Goal: Task Accomplishment & Management: Complete application form

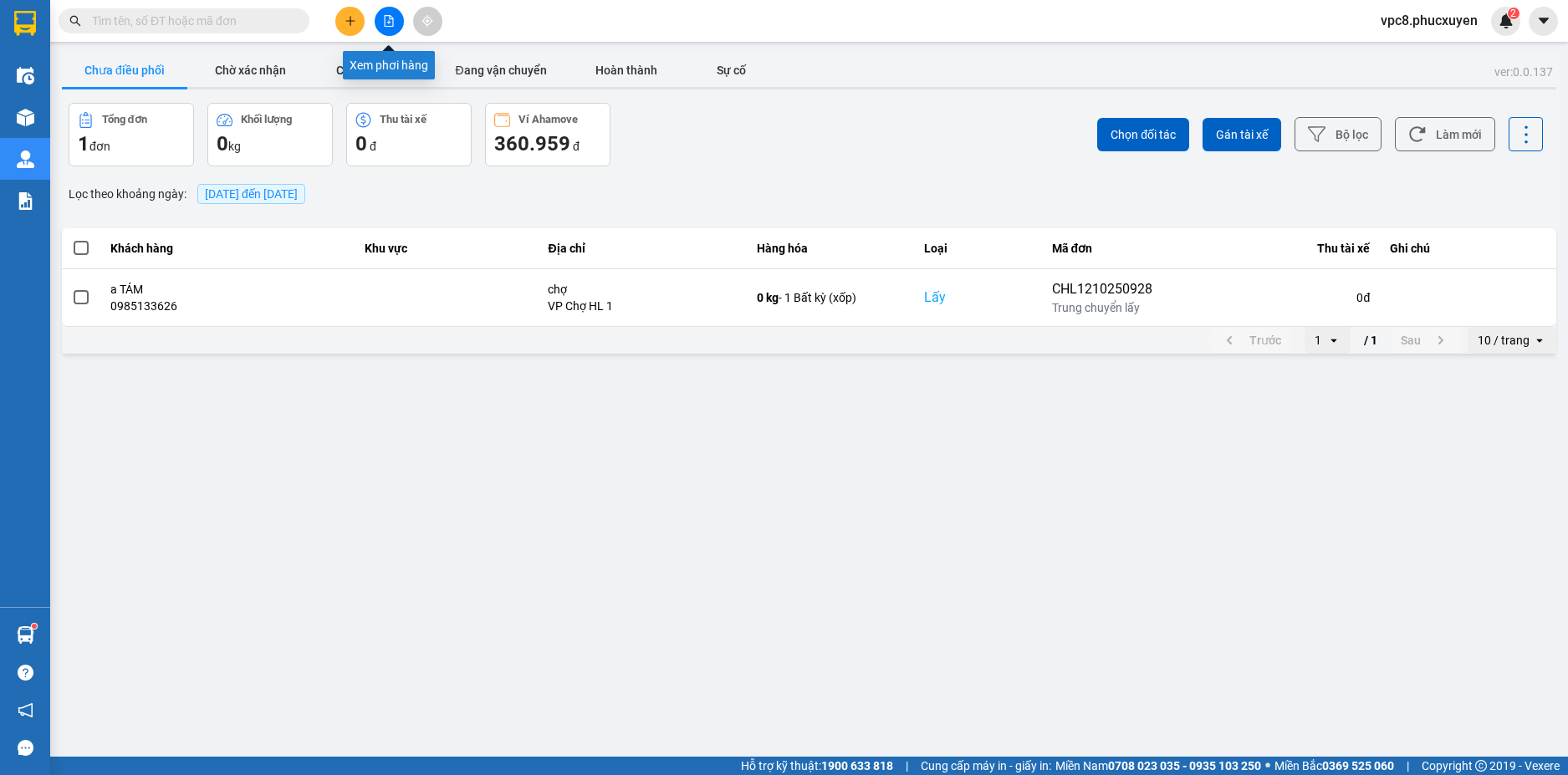
click at [391, 24] on icon "file-add" at bounding box center [389, 21] width 12 height 12
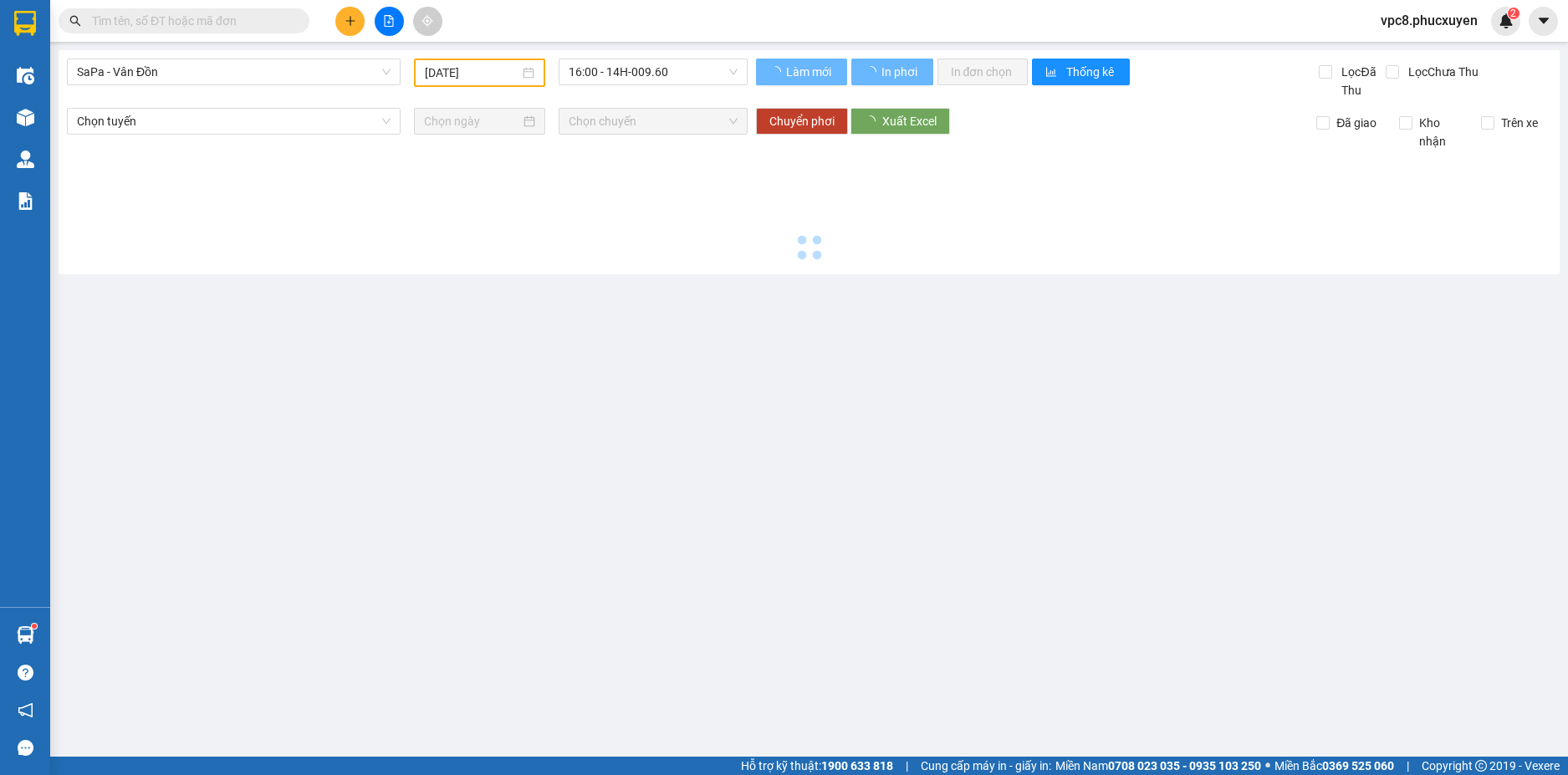
click at [254, 70] on span "SaPa - Vân Đồn" at bounding box center [233, 72] width 314 height 26
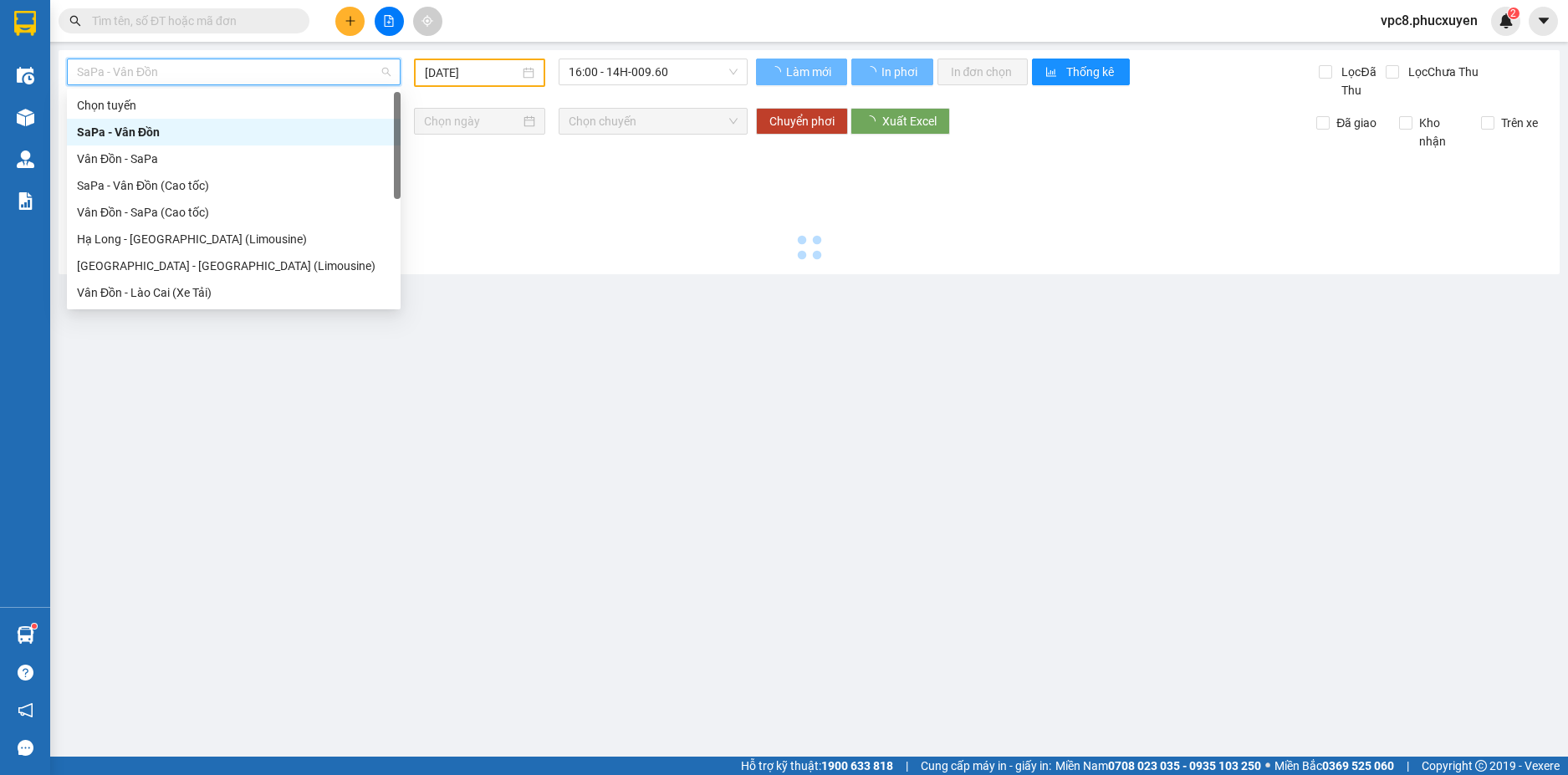
type input "[DATE]"
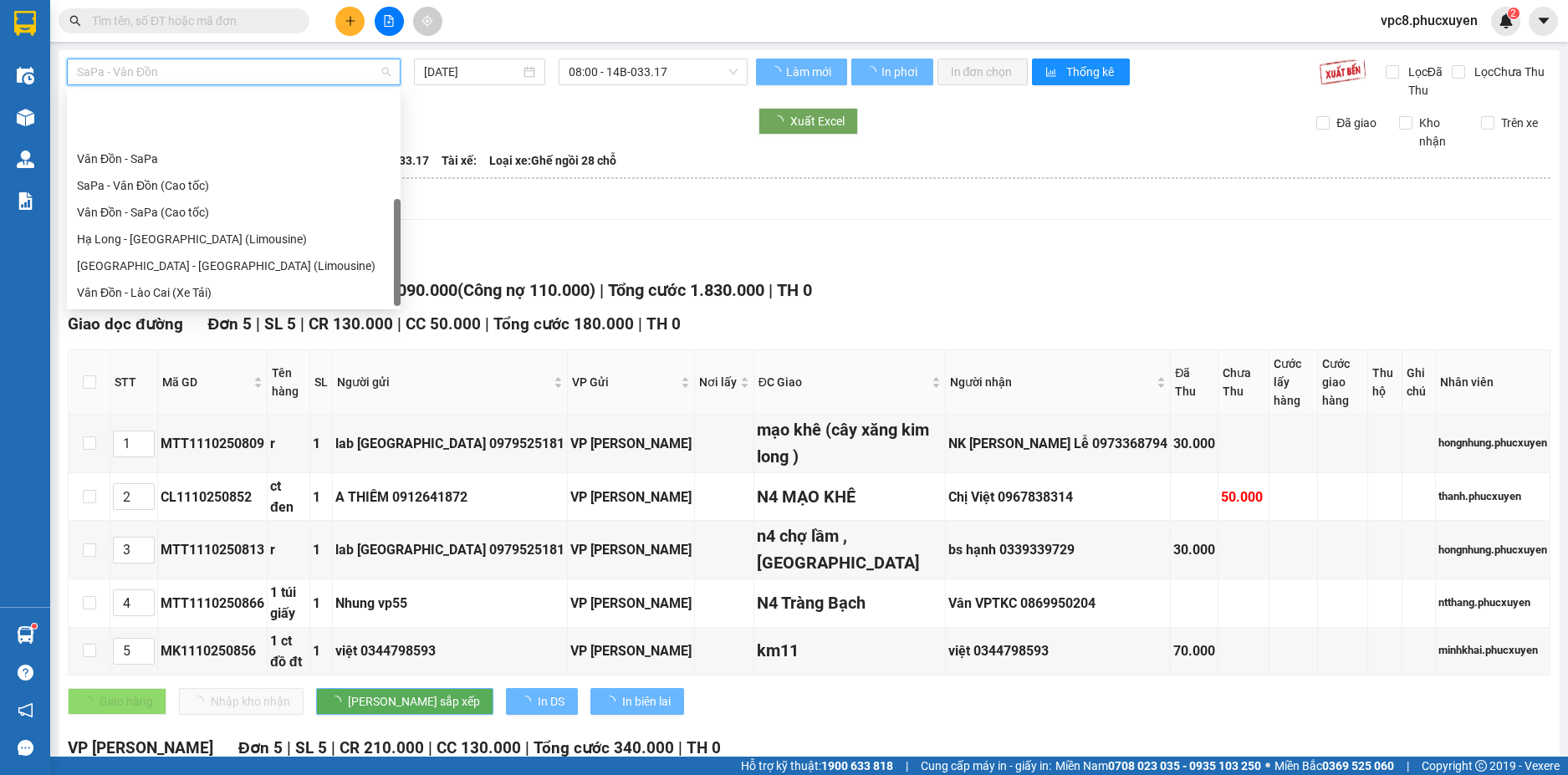
scroll to position [81, 0]
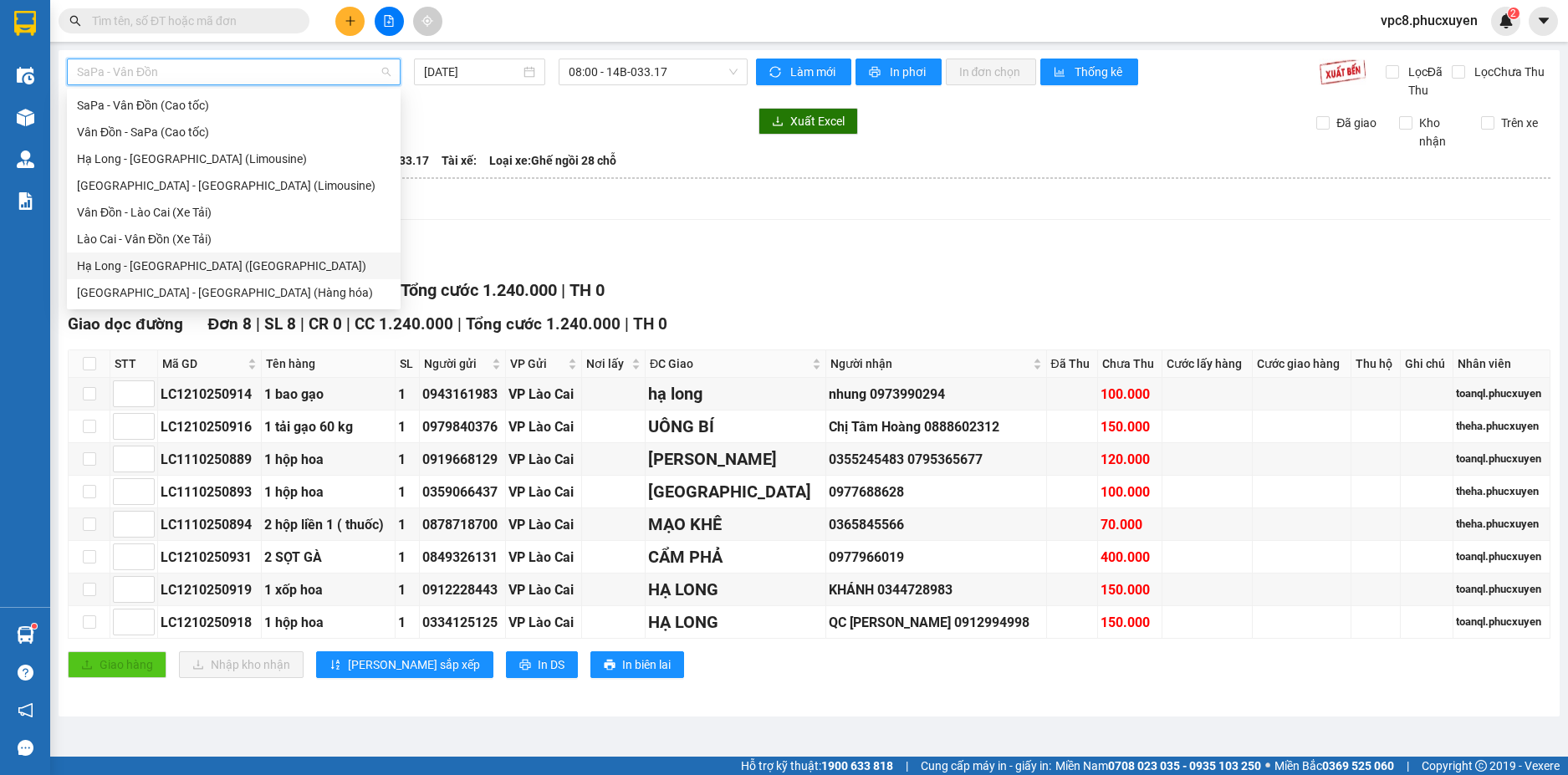
click at [203, 260] on div "Hạ Long - [GEOGRAPHIC_DATA] ([GEOGRAPHIC_DATA])" at bounding box center [233, 266] width 314 height 19
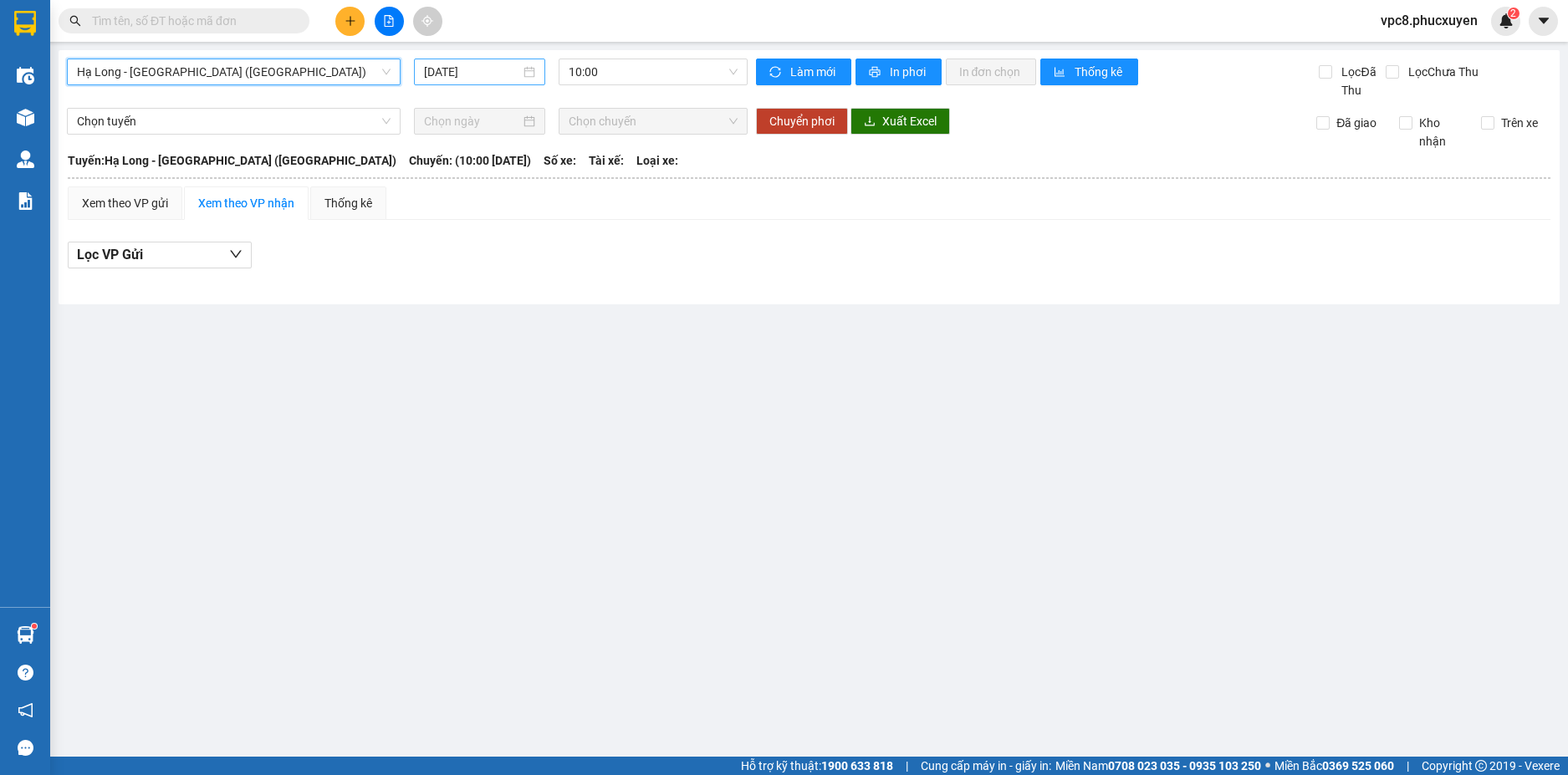
click at [461, 67] on input "[DATE]" at bounding box center [472, 72] width 96 height 19
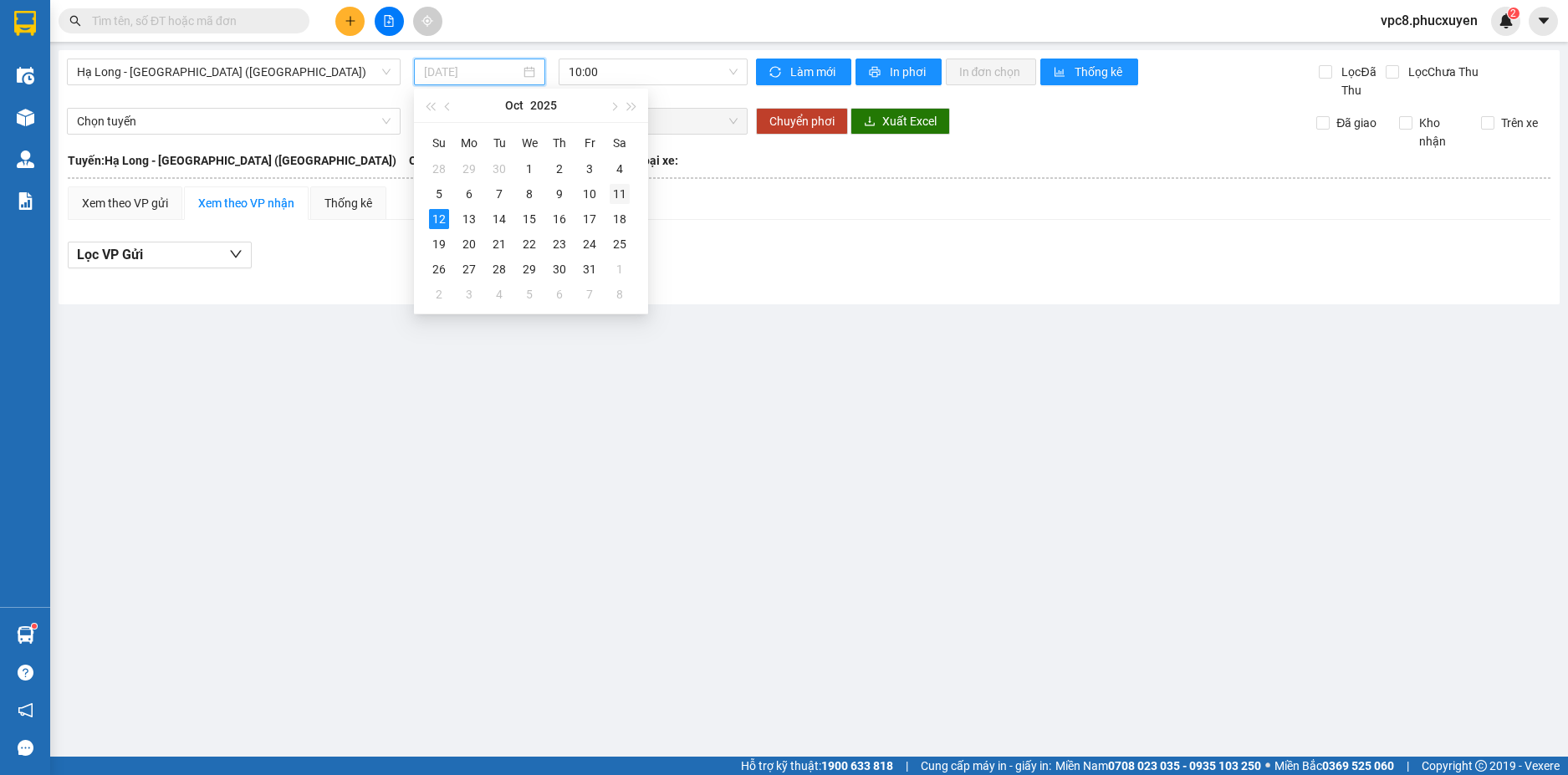
click at [618, 189] on div "11" at bounding box center [620, 194] width 20 height 20
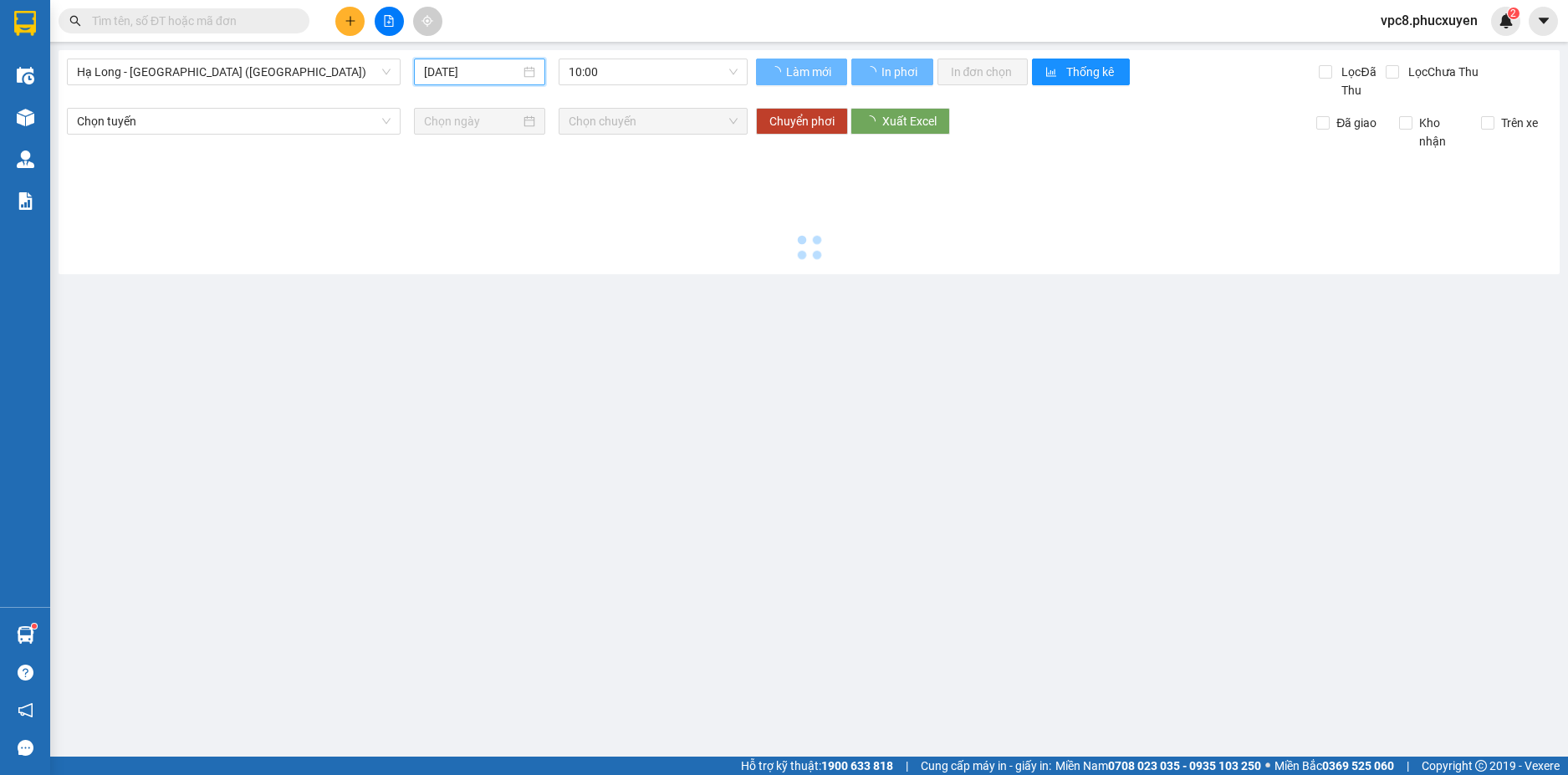
type input "[DATE]"
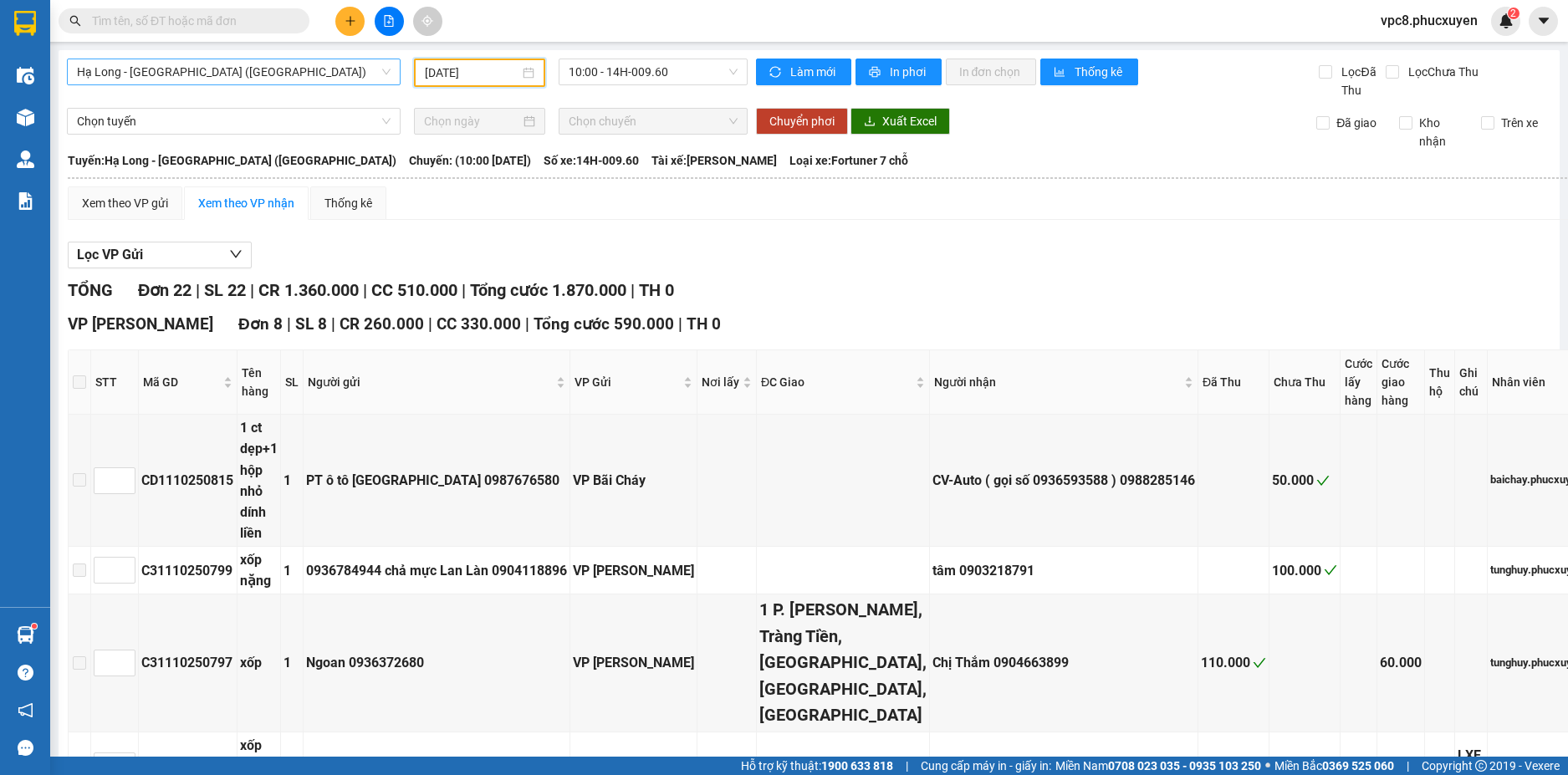
click at [345, 76] on span "Hạ Long - [GEOGRAPHIC_DATA] ([GEOGRAPHIC_DATA])" at bounding box center [233, 72] width 314 height 26
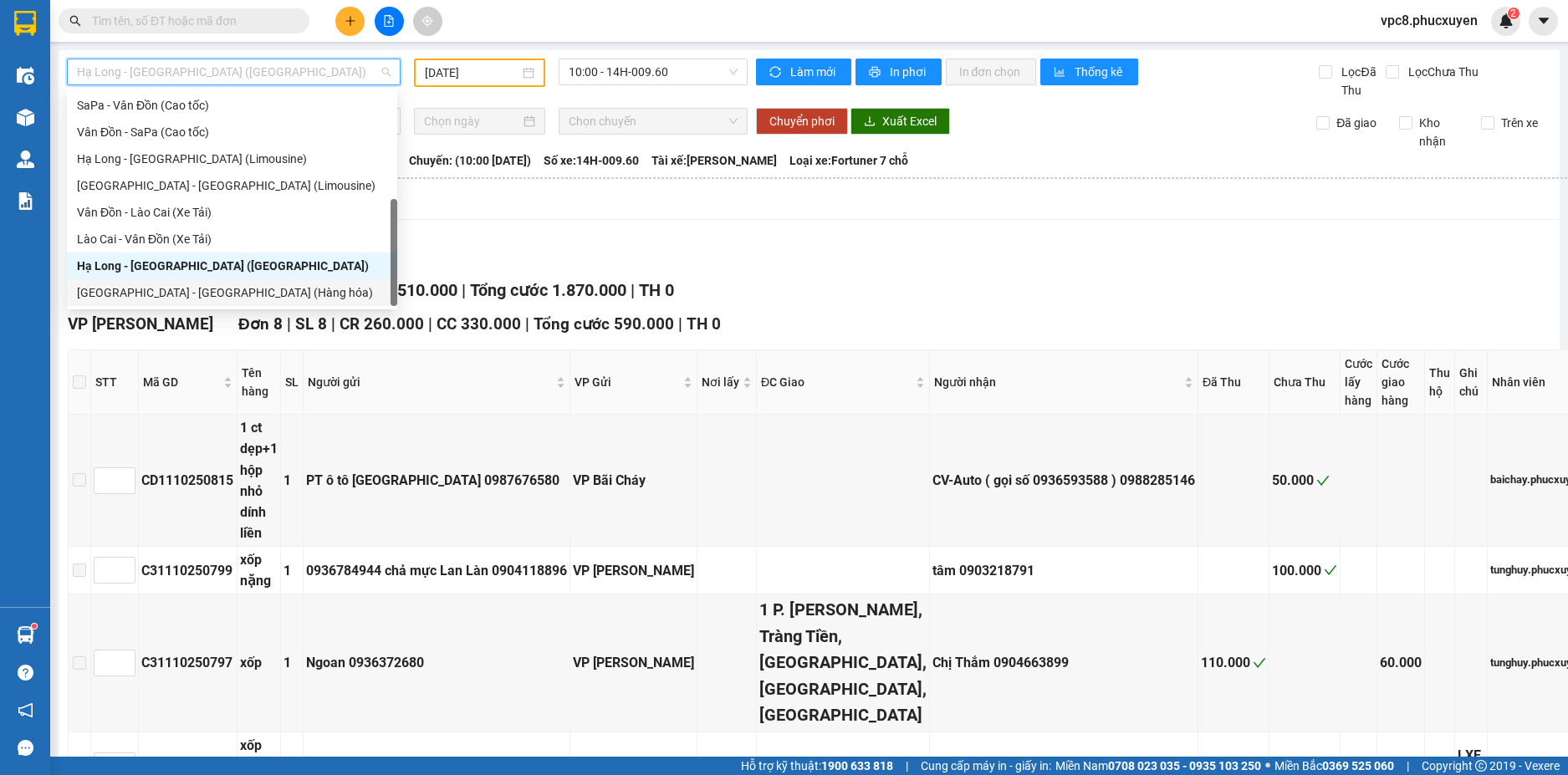
click at [231, 287] on div "[GEOGRAPHIC_DATA] - [GEOGRAPHIC_DATA] (Hàng hóa)" at bounding box center [231, 292] width 310 height 19
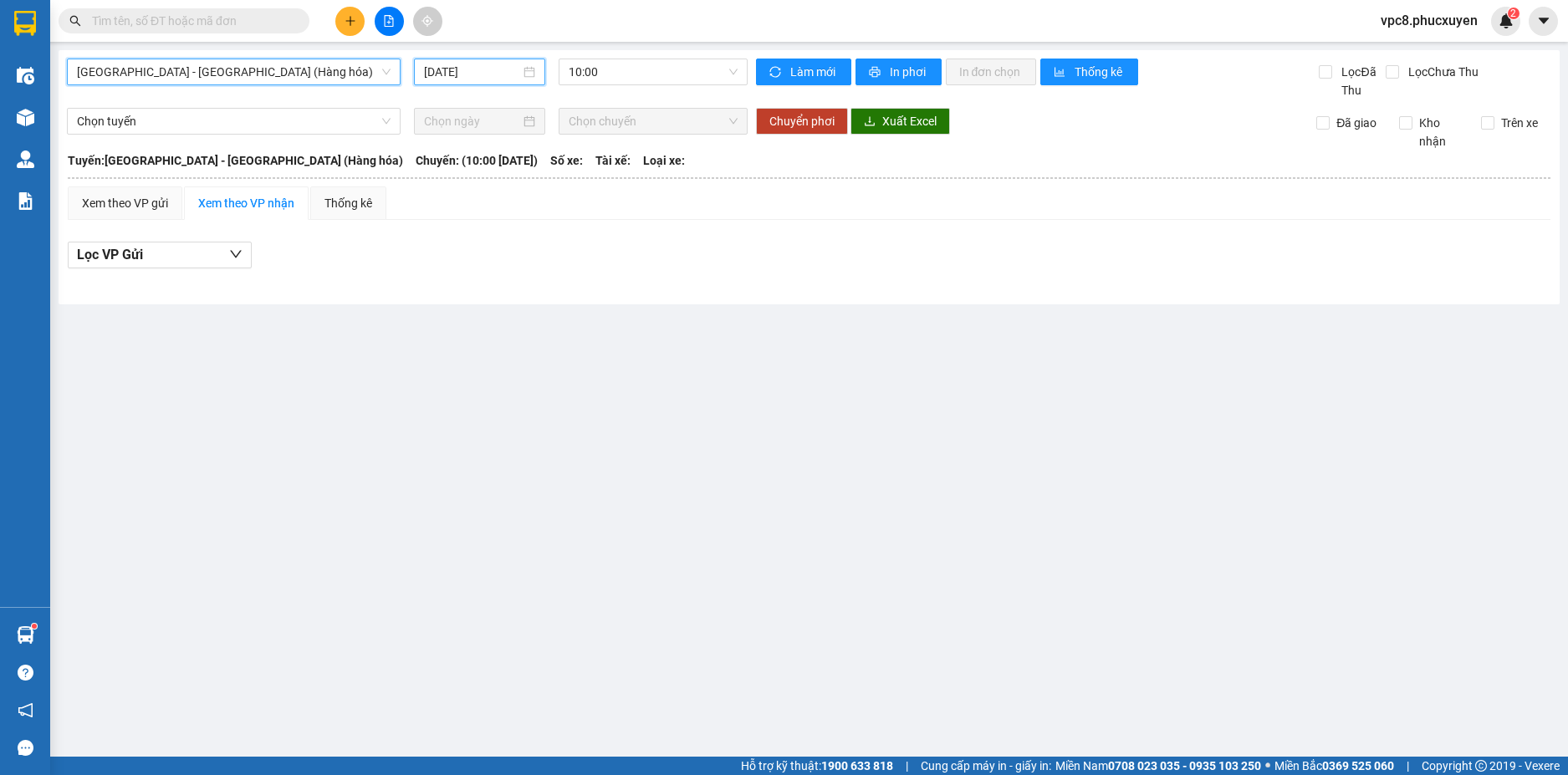
click at [455, 69] on input "[DATE]" at bounding box center [472, 72] width 96 height 19
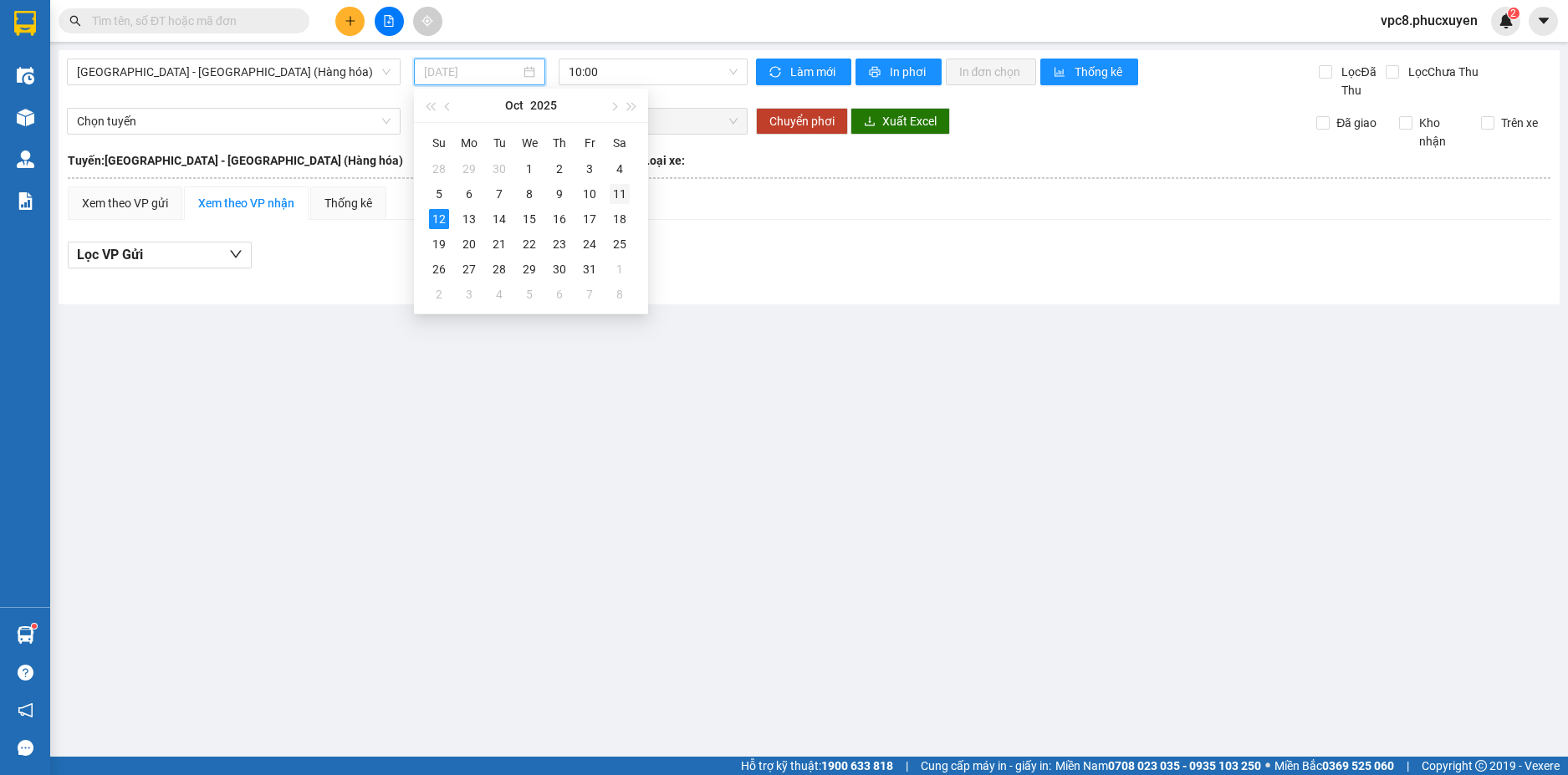
click at [618, 193] on div "11" at bounding box center [620, 194] width 20 height 20
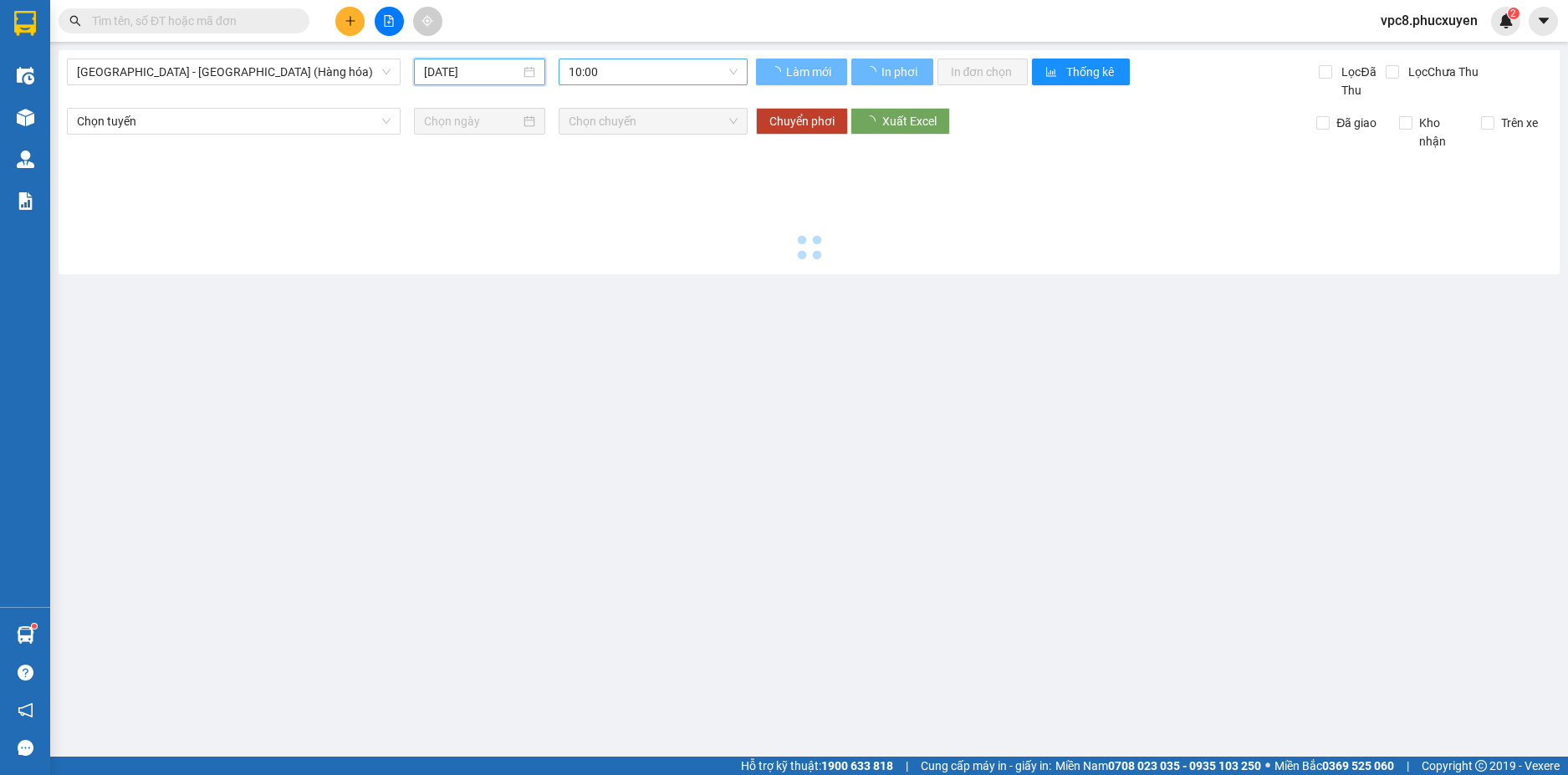
type input "[DATE]"
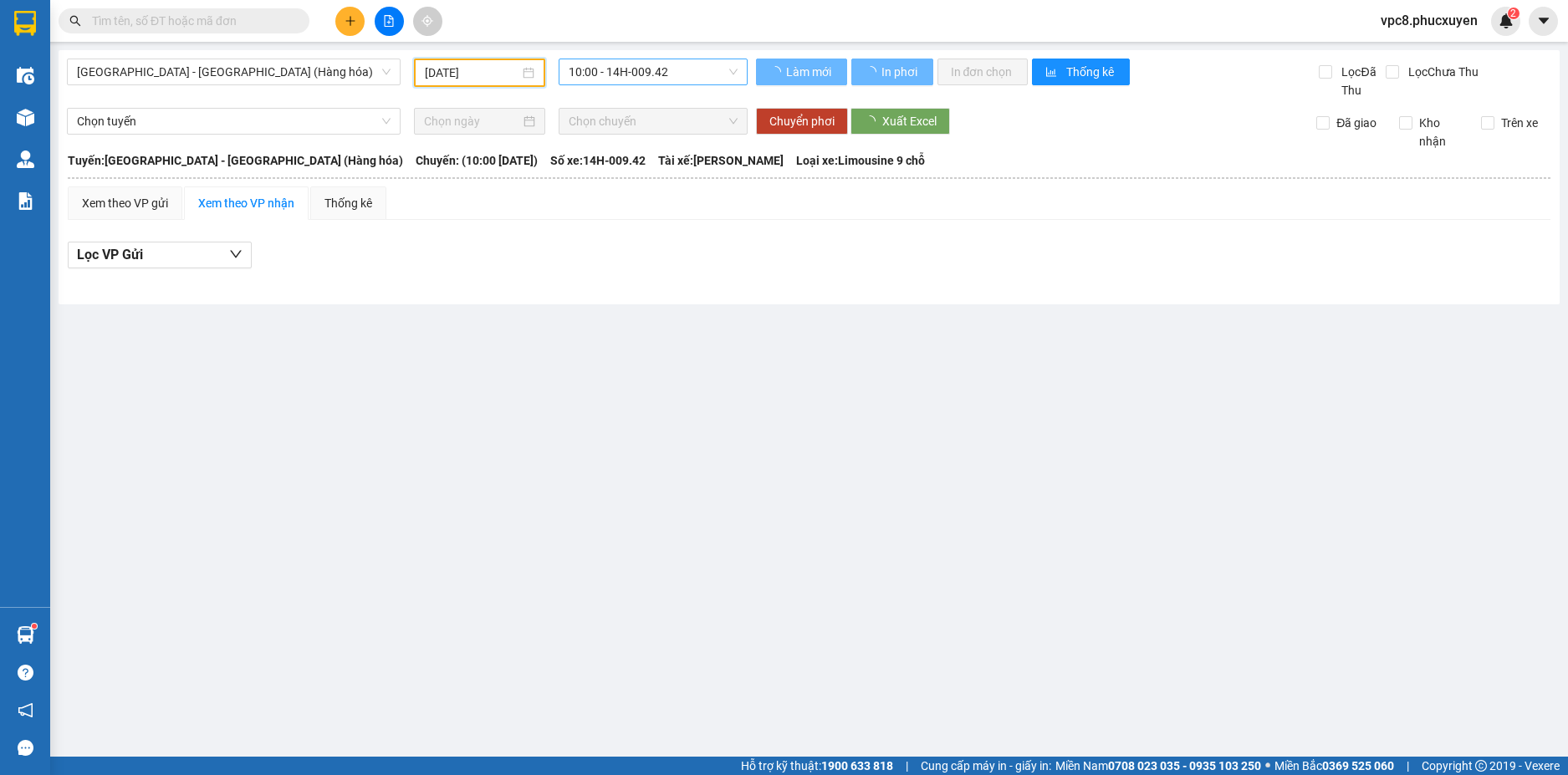
click at [633, 70] on span "10:00 - 14H-009.42" at bounding box center [653, 72] width 169 height 26
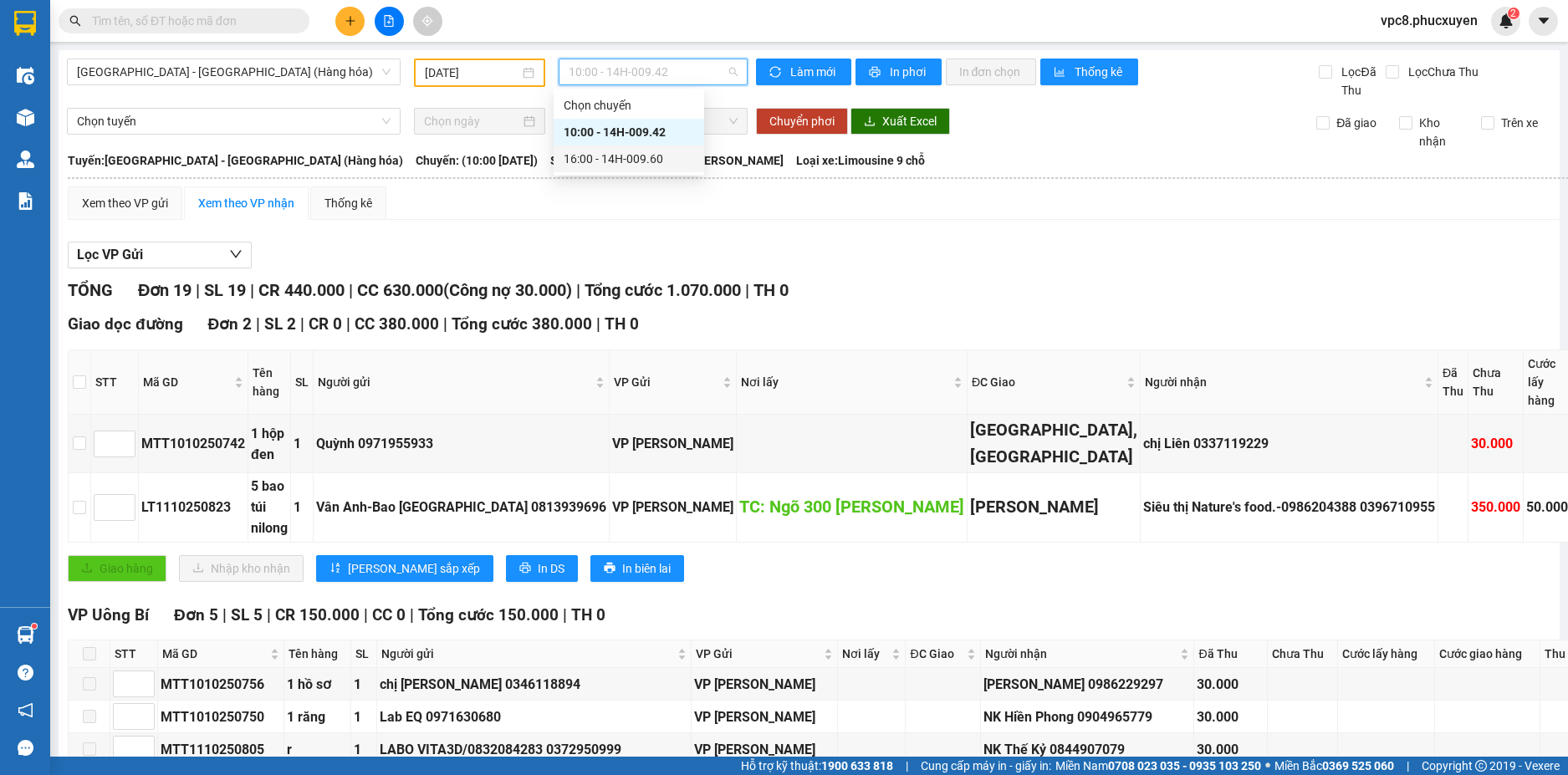
click at [634, 155] on div "16:00 - 14H-009.60" at bounding box center [629, 158] width 131 height 19
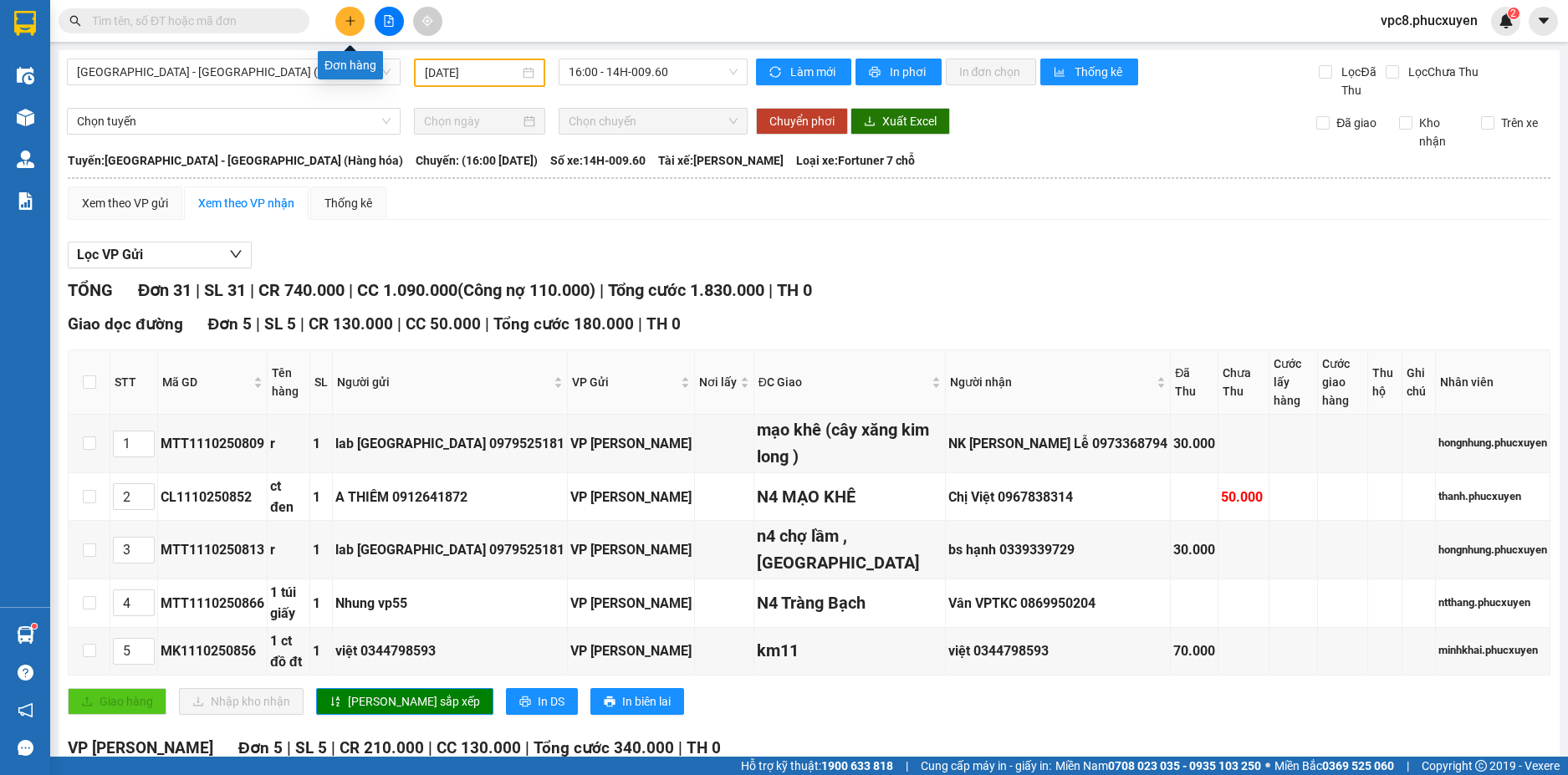
click at [344, 15] on icon "plus" at bounding box center [350, 21] width 12 height 12
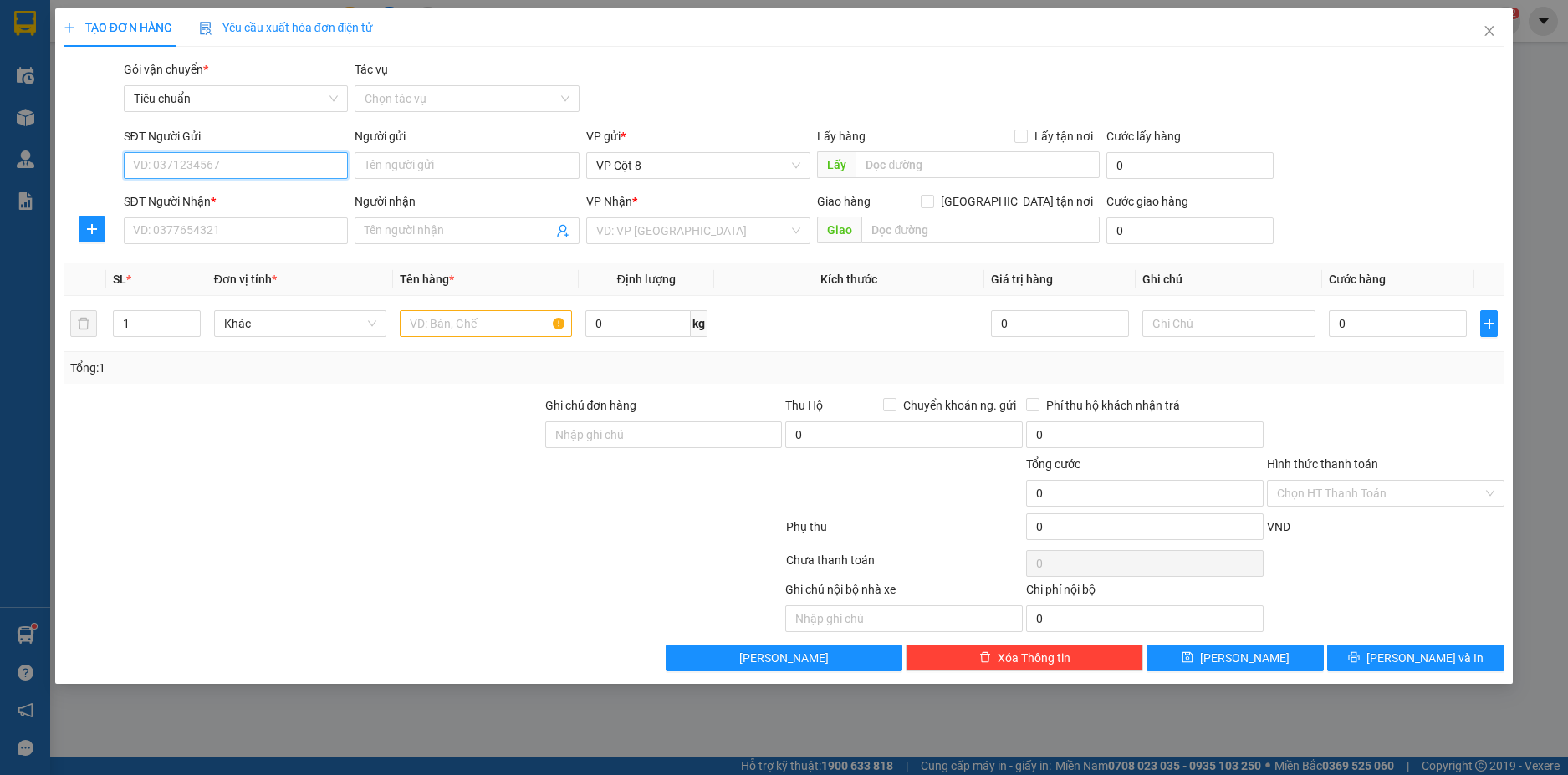
click at [275, 159] on input "SĐT Người Gửi" at bounding box center [236, 165] width 225 height 27
click at [264, 153] on input "0986553388" at bounding box center [236, 165] width 225 height 27
type input "0986553388"
click at [379, 172] on input "Người gửi" at bounding box center [466, 165] width 225 height 27
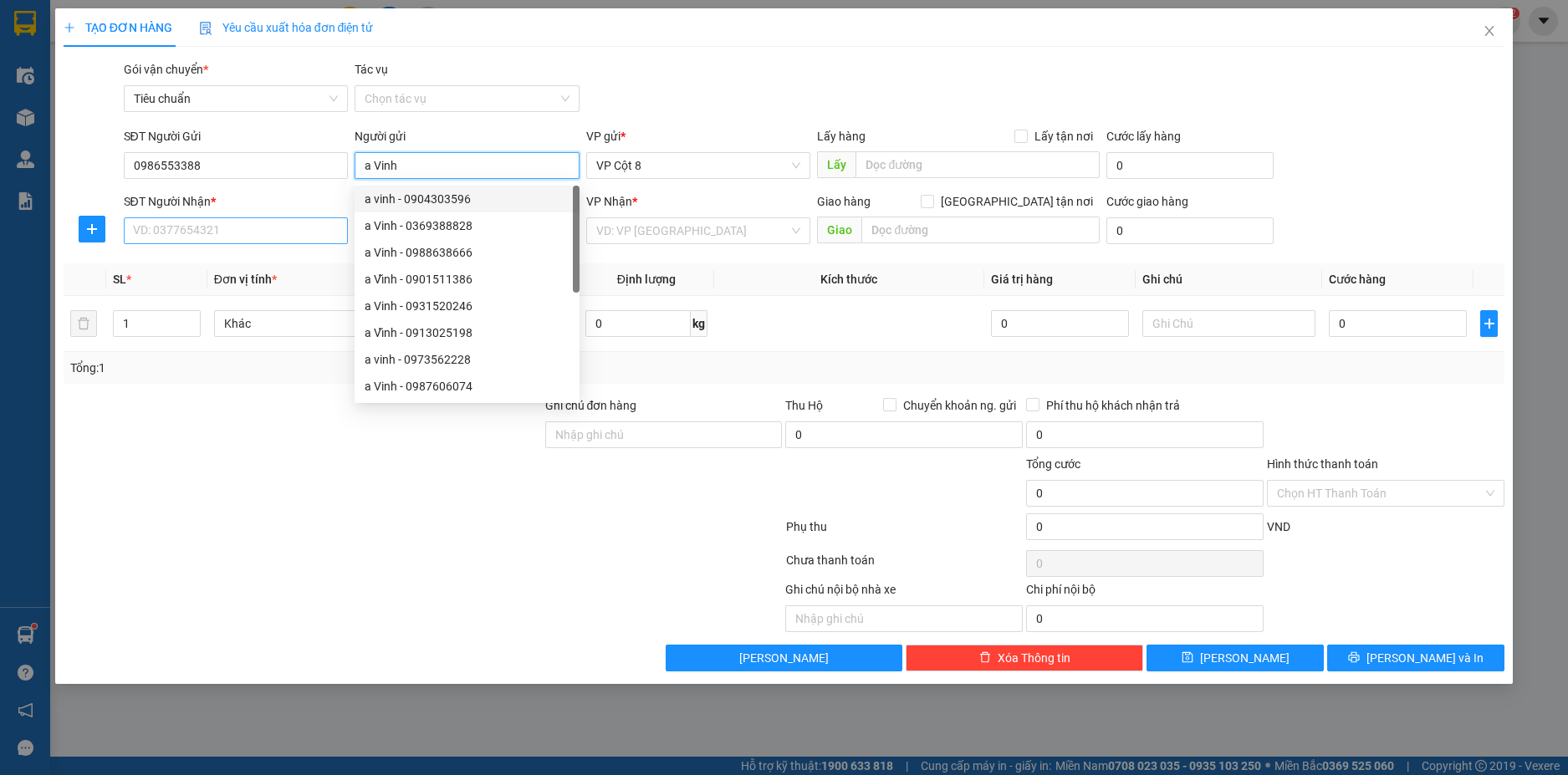
type input "a Vinh"
click at [276, 227] on input "SĐT Người Nhận *" at bounding box center [236, 230] width 225 height 27
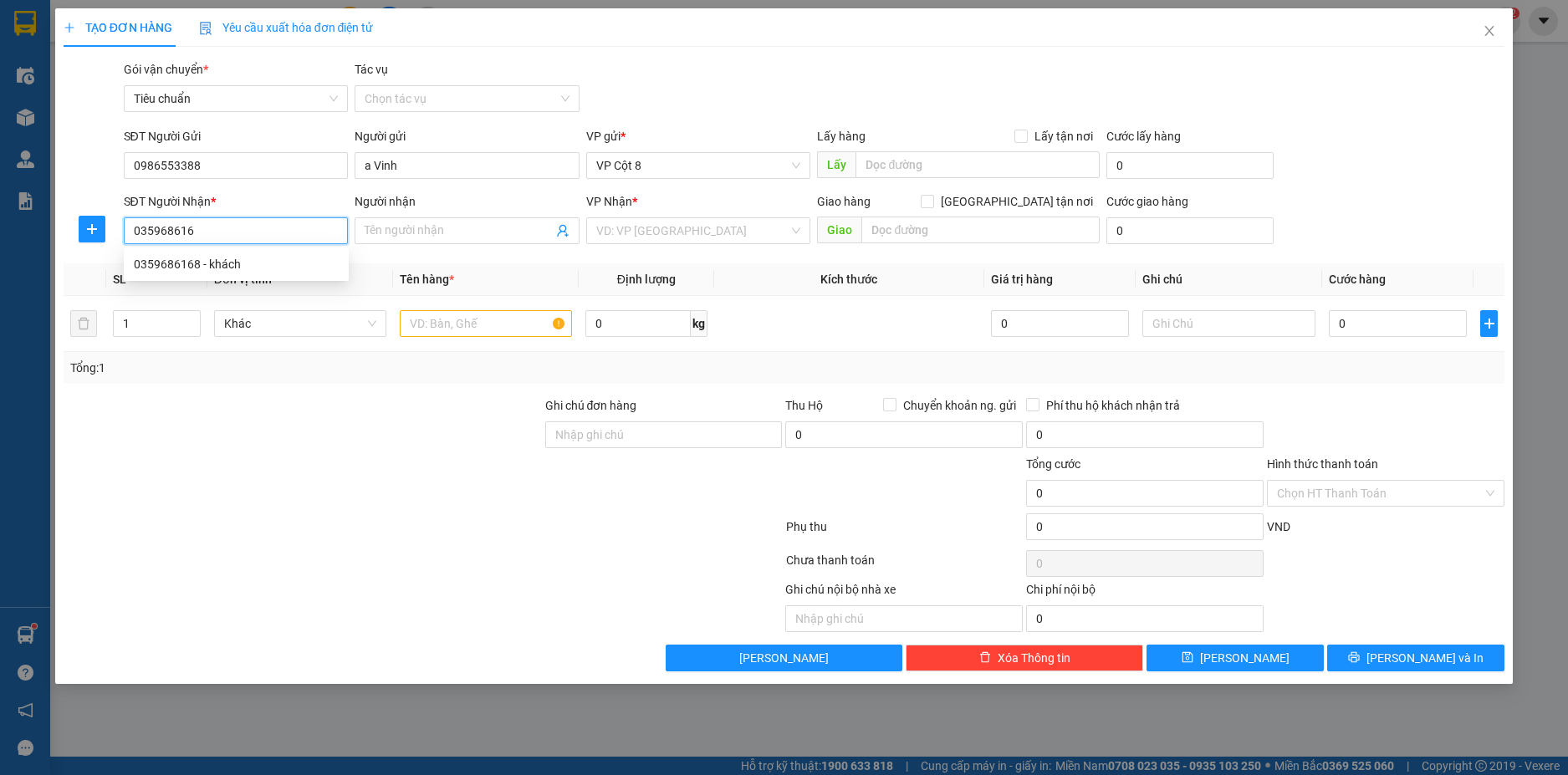
type input "0359686168"
click at [264, 264] on div "0359686168 - khách" at bounding box center [236, 264] width 205 height 19
type input "khách"
checkbox input "true"
type input "117 hoàng cầu,ô [GEOGRAPHIC_DATA],[GEOGRAPHIC_DATA]"
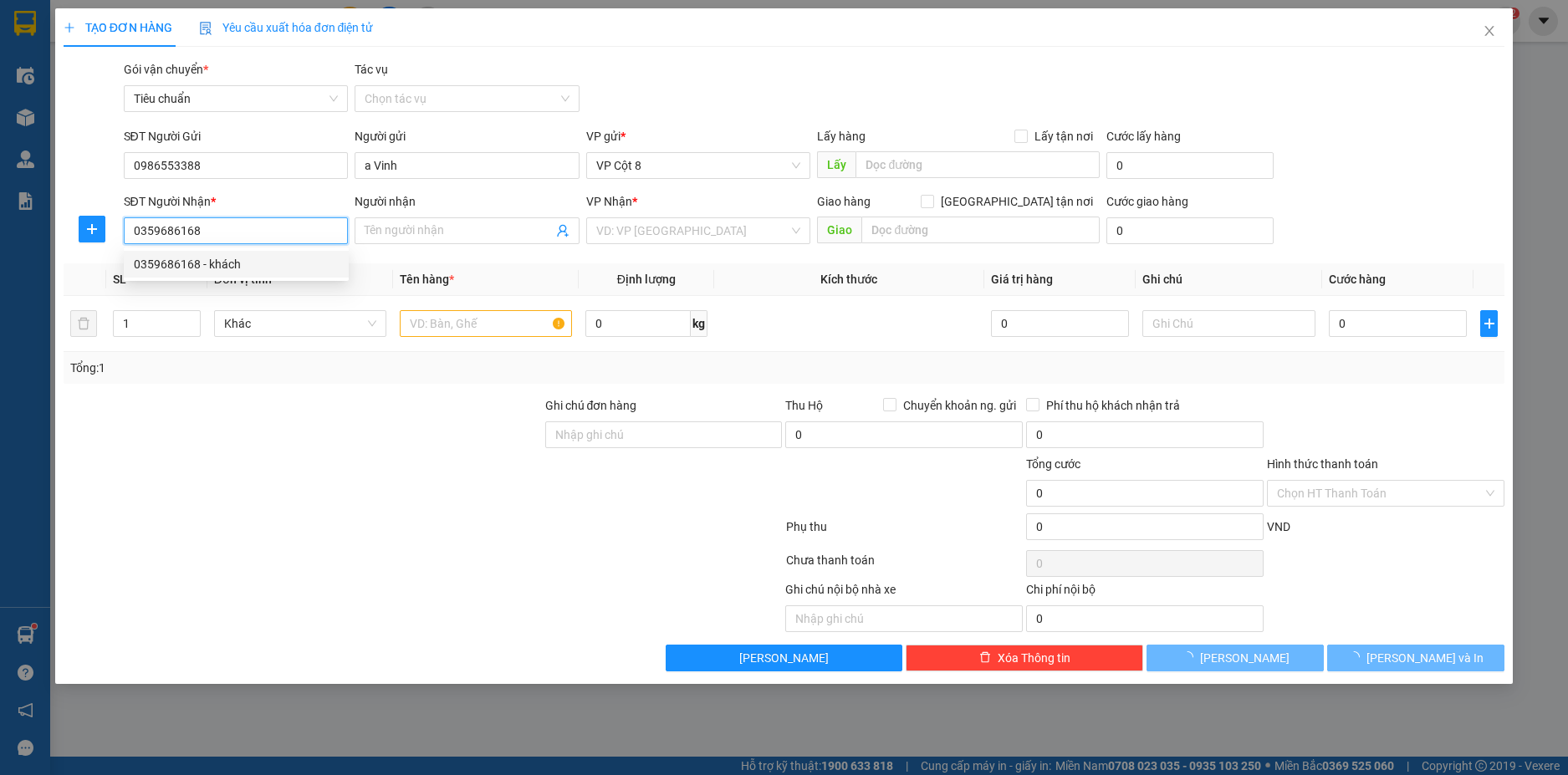
type input "50.000"
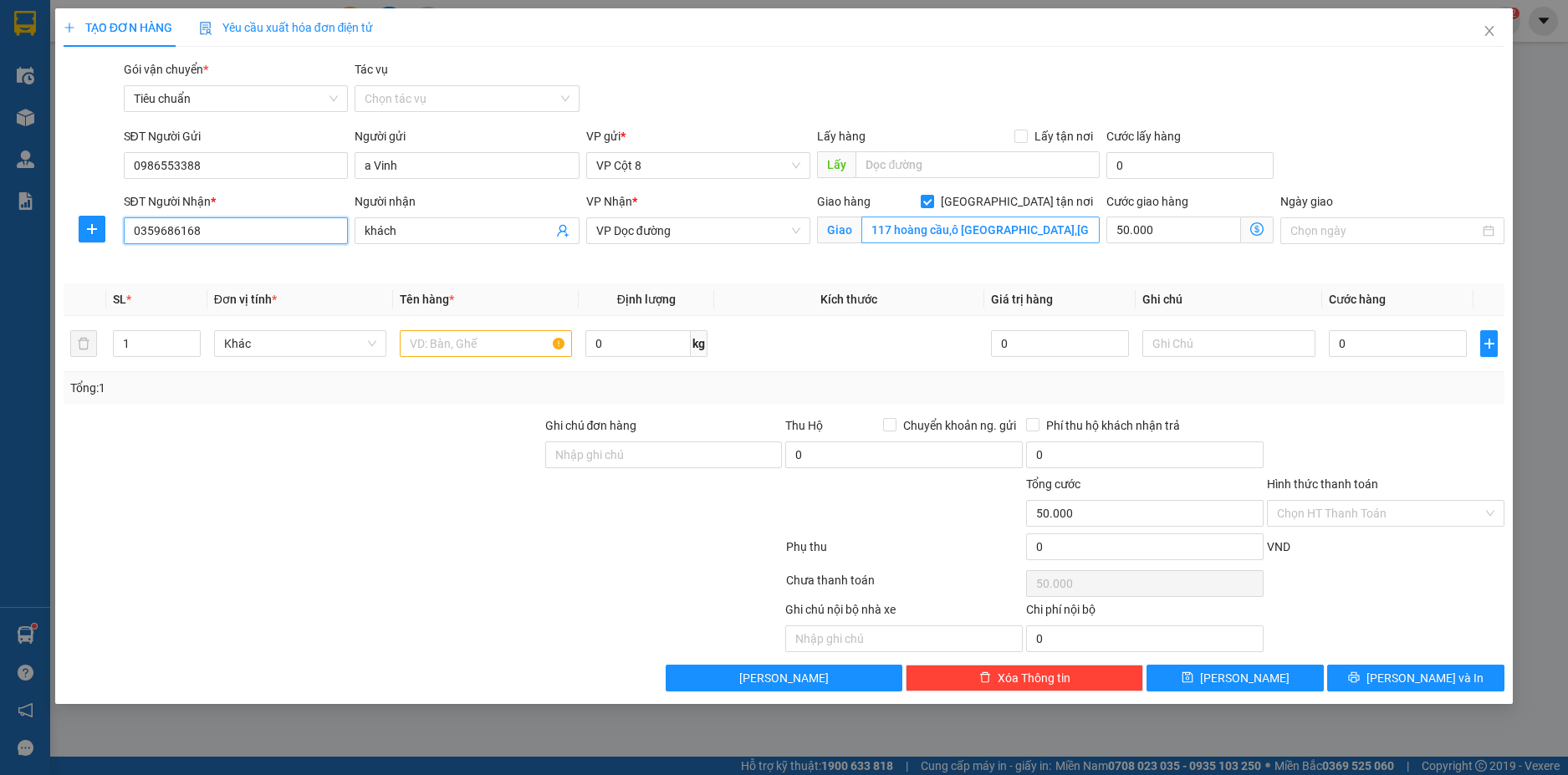
type input "0359686168"
click at [963, 235] on input "117 hoàng cầu,ô [GEOGRAPHIC_DATA],[GEOGRAPHIC_DATA]" at bounding box center [981, 229] width 238 height 27
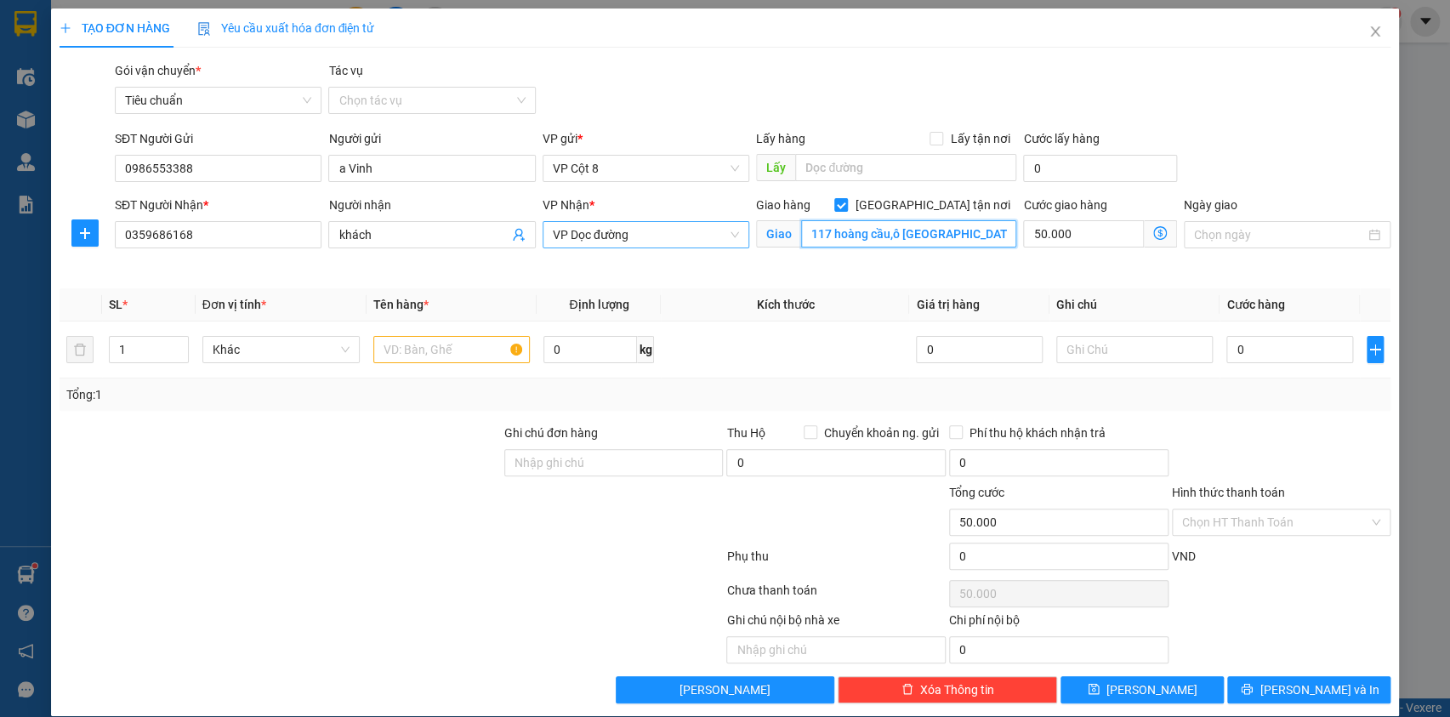
click at [644, 223] on span "VP Dọc đường" at bounding box center [646, 235] width 186 height 26
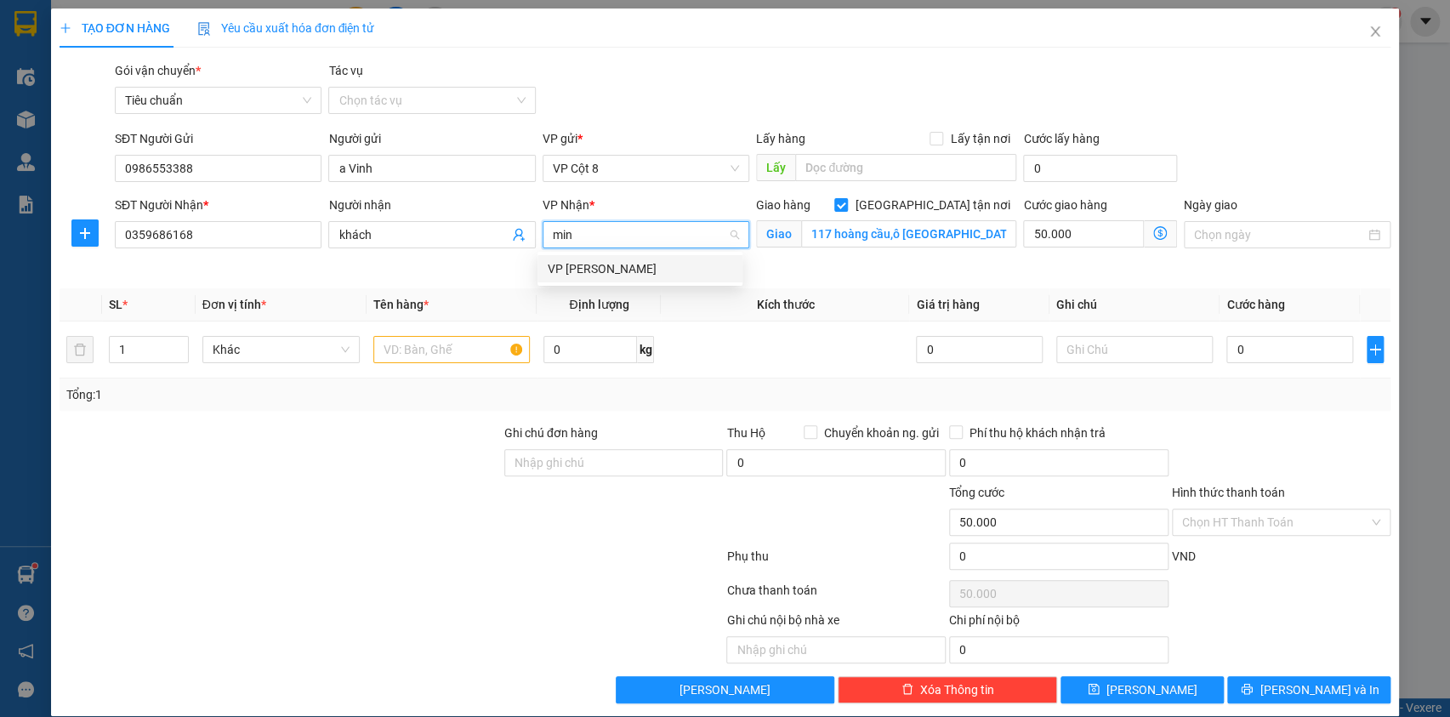
type input "minh"
drag, startPoint x: 616, startPoint y: 270, endPoint x: 633, endPoint y: 249, distance: 26.7
click at [621, 270] on div "VP [PERSON_NAME]" at bounding box center [640, 268] width 184 height 19
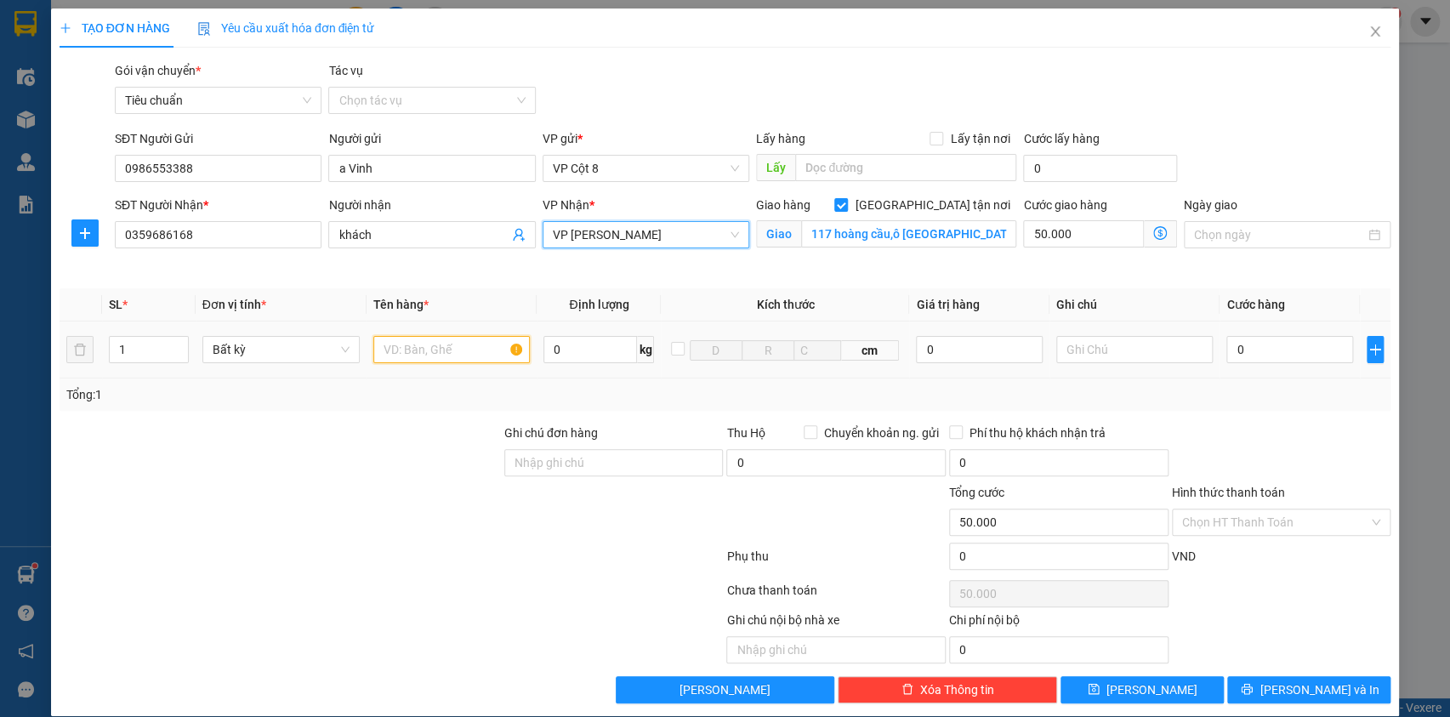
click at [446, 359] on input "text" at bounding box center [451, 349] width 157 height 27
type input "hồ sơ"
type input "5"
type input "50.005"
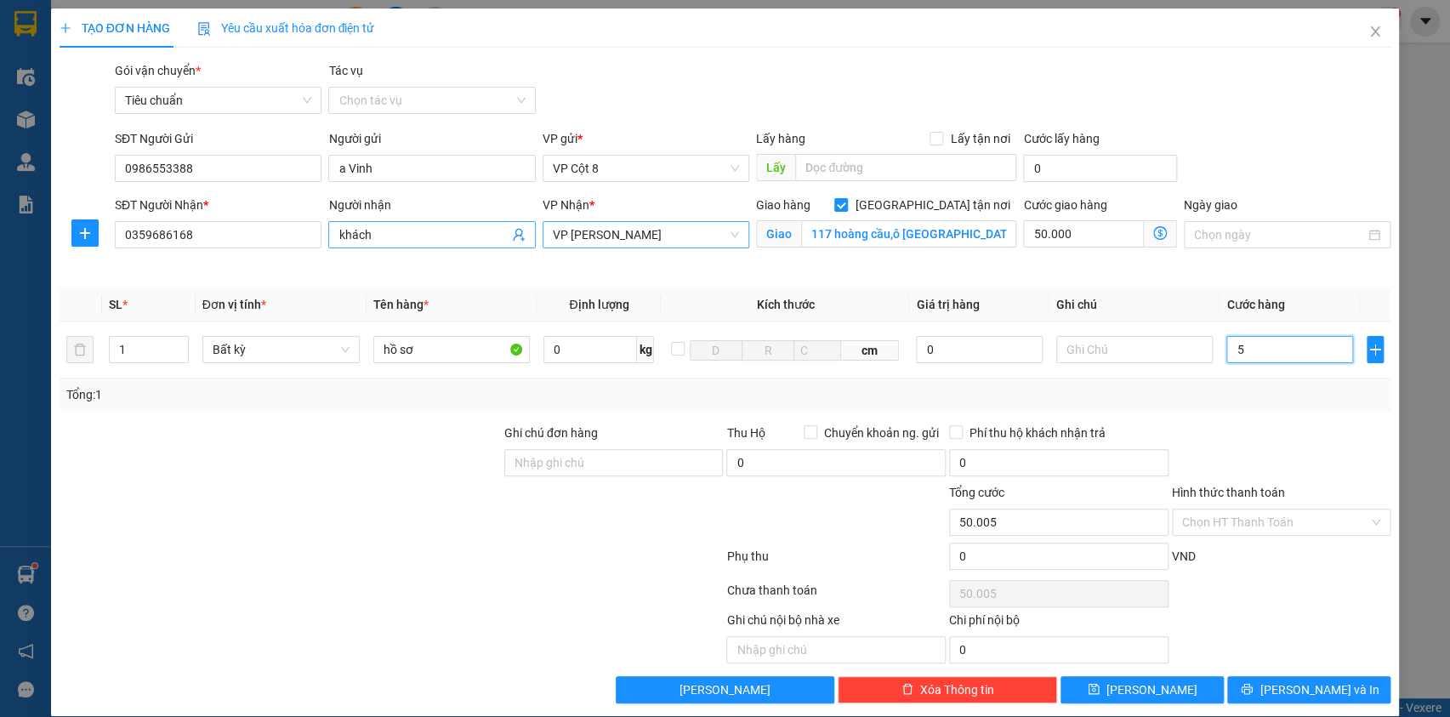
type input "50"
type input "50.050"
type input "50.000"
type input "100.000"
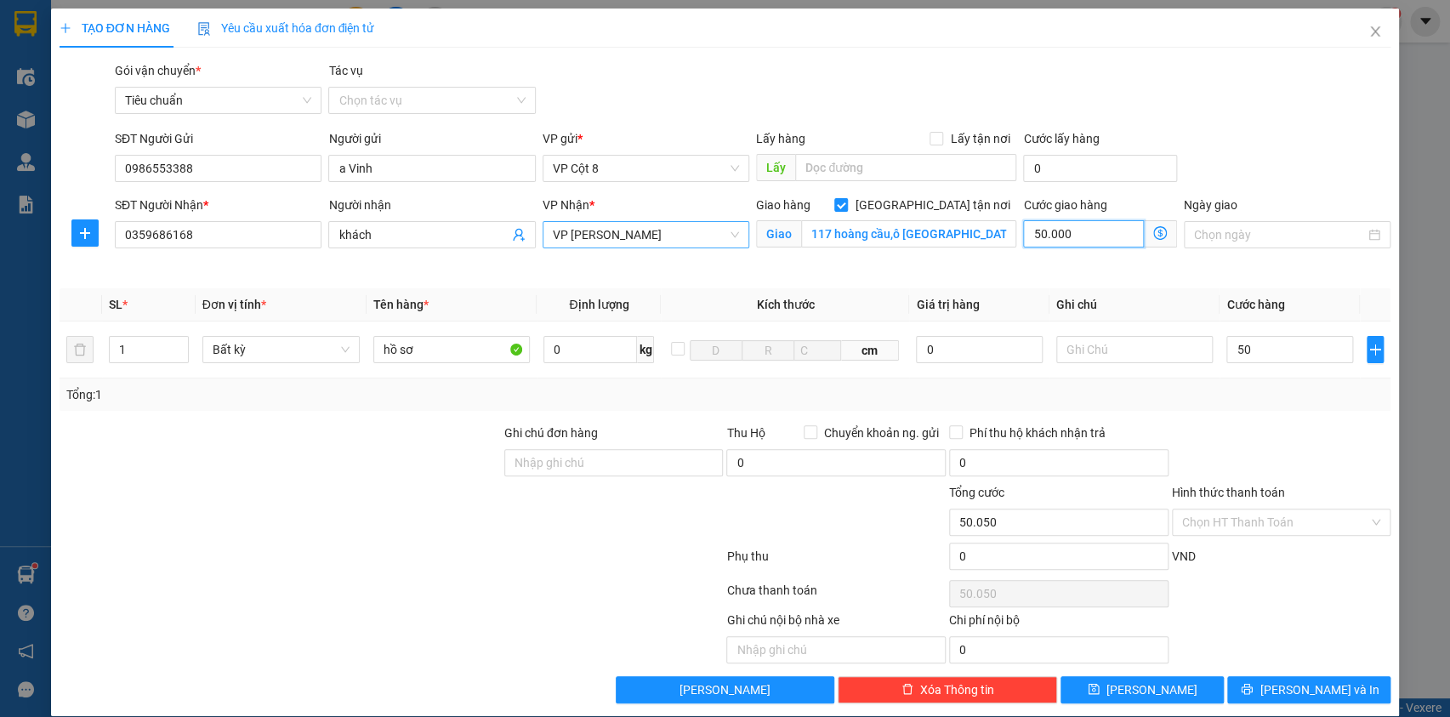
type input "100.000"
click at [1071, 228] on input "50.000" at bounding box center [1083, 233] width 121 height 27
click at [1153, 230] on icon "dollar-circle" at bounding box center [1160, 233] width 14 height 14
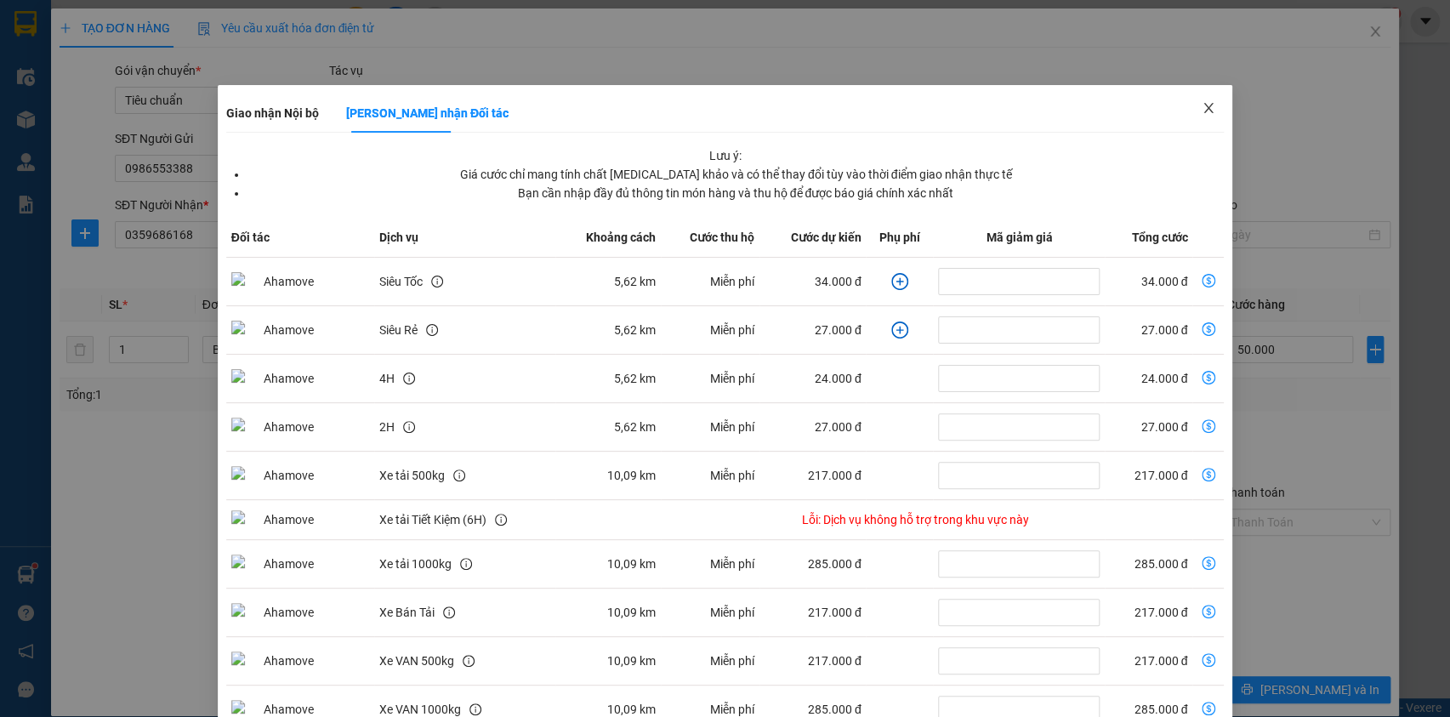
click at [1187, 118] on span "Close" at bounding box center [1208, 109] width 48 height 48
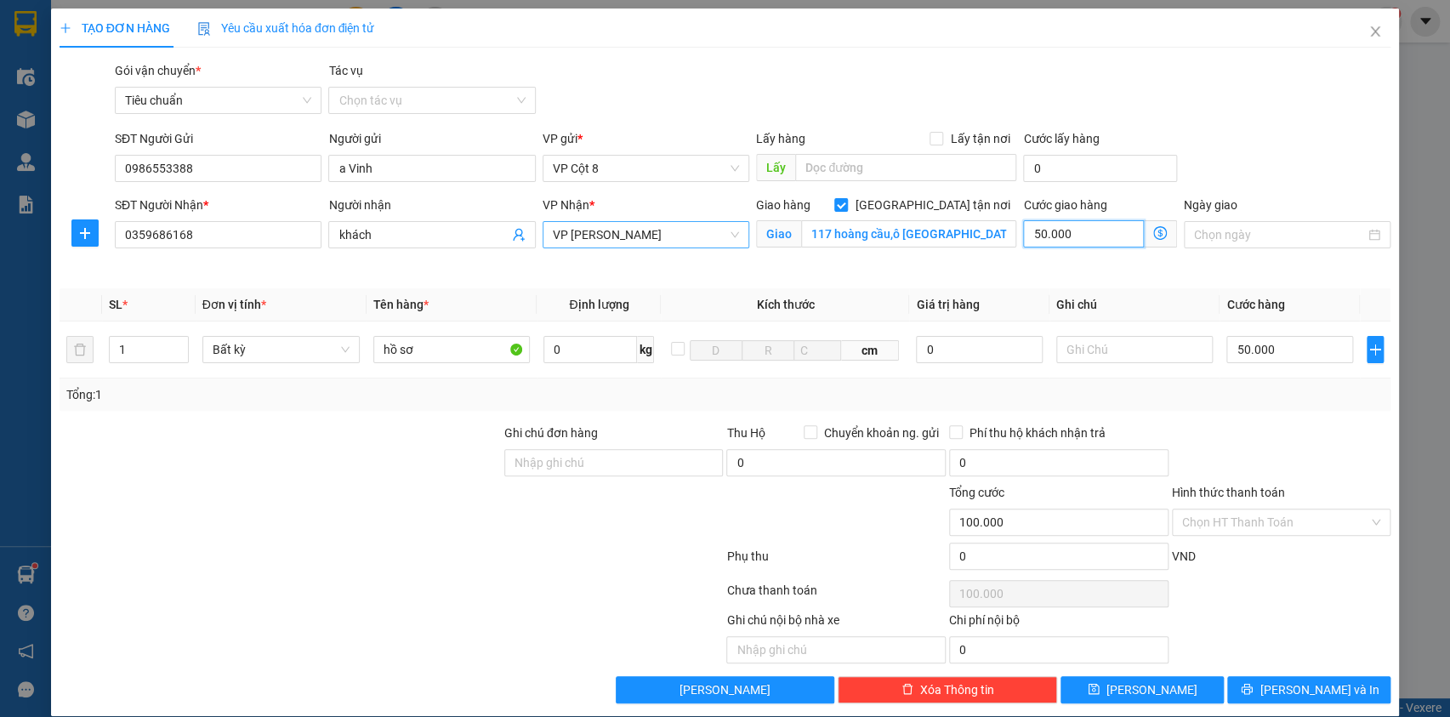
click at [1069, 233] on input "50.000" at bounding box center [1083, 233] width 121 height 27
click at [428, 236] on input "khách" at bounding box center [422, 234] width 169 height 19
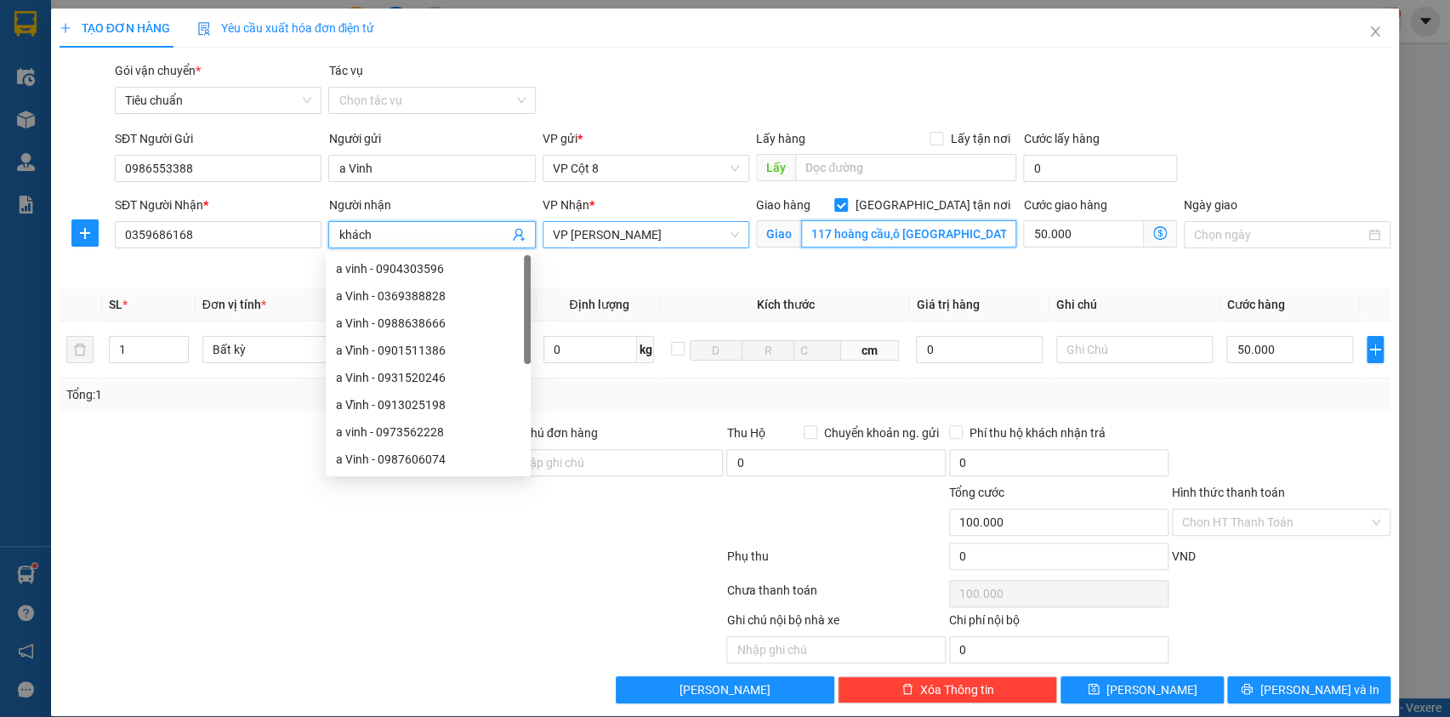
click at [879, 228] on input "117 hoàng cầu,ô [GEOGRAPHIC_DATA],[GEOGRAPHIC_DATA]" at bounding box center [908, 233] width 215 height 27
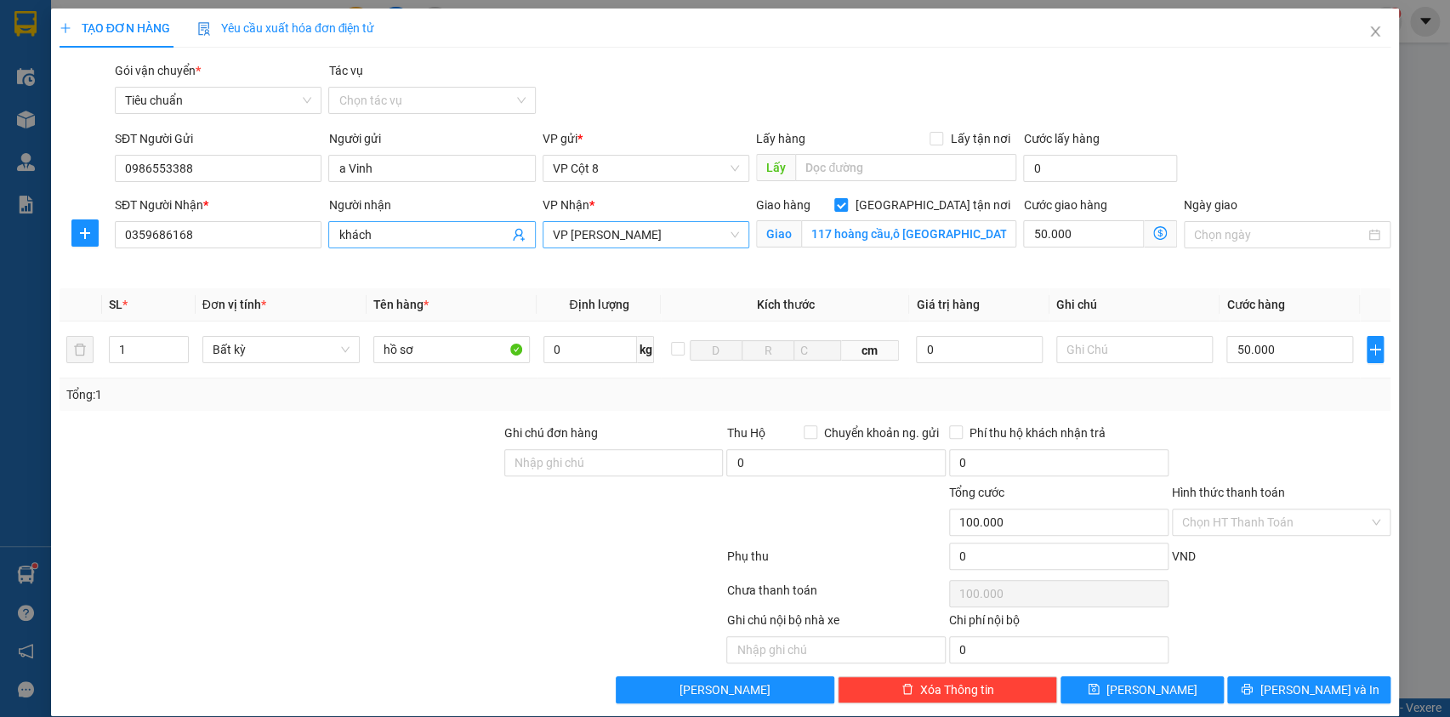
click at [470, 230] on input "khách" at bounding box center [422, 234] width 169 height 19
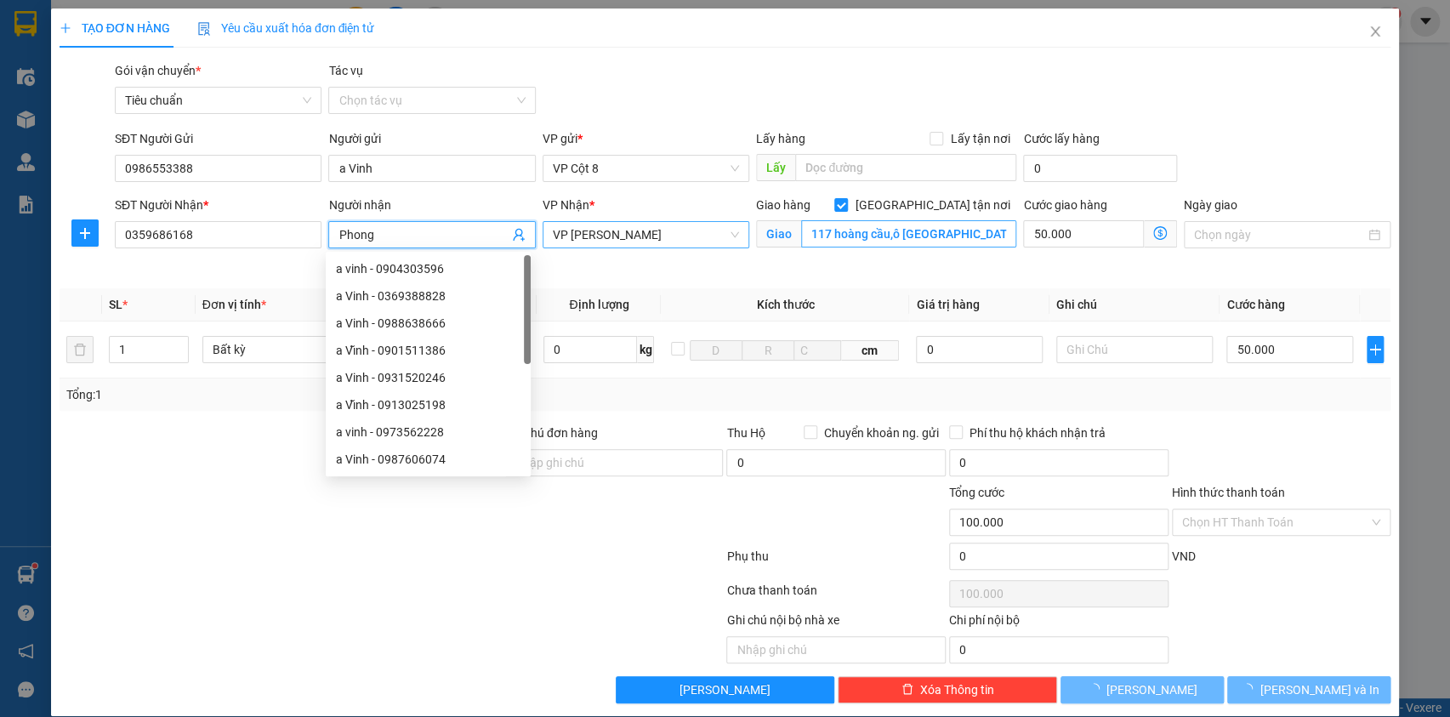
type input "Phong"
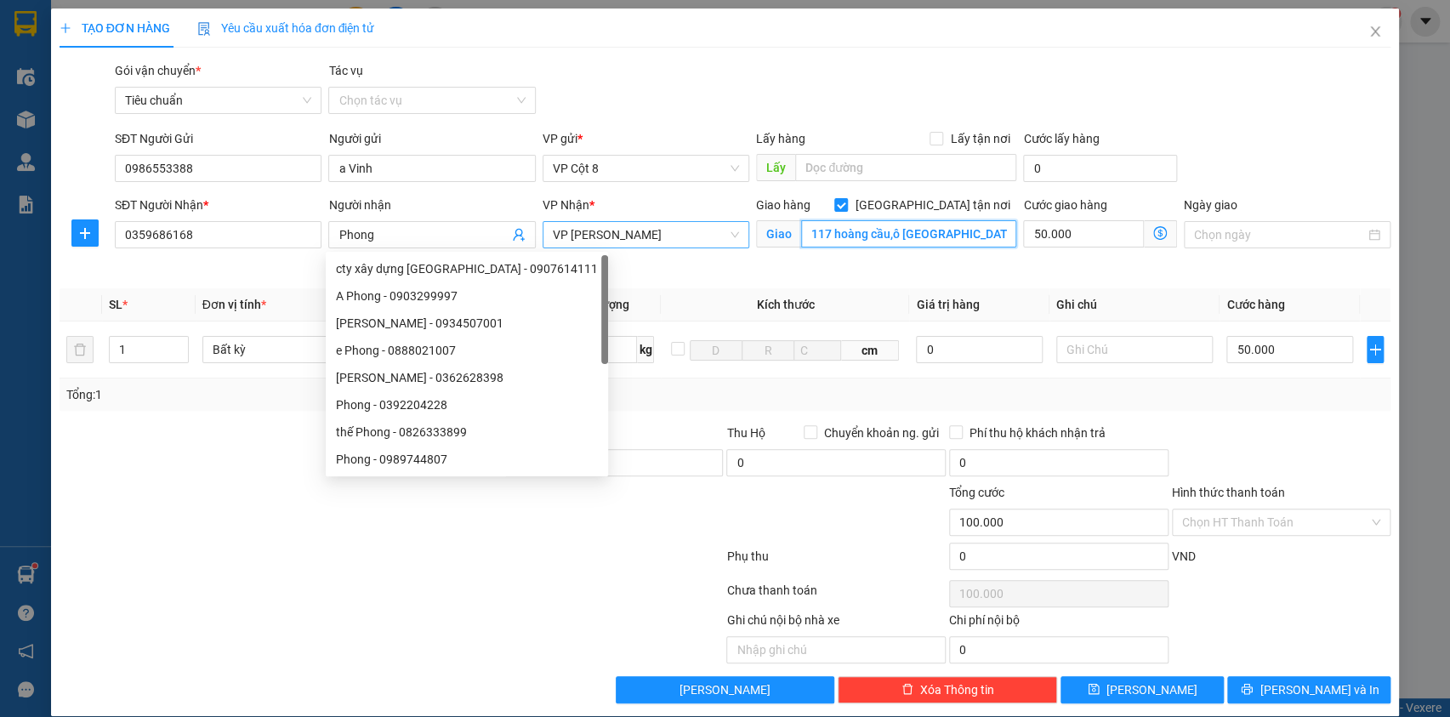
click at [911, 222] on input "117 hoàng cầu,ô [GEOGRAPHIC_DATA],[GEOGRAPHIC_DATA]" at bounding box center [908, 233] width 215 height 27
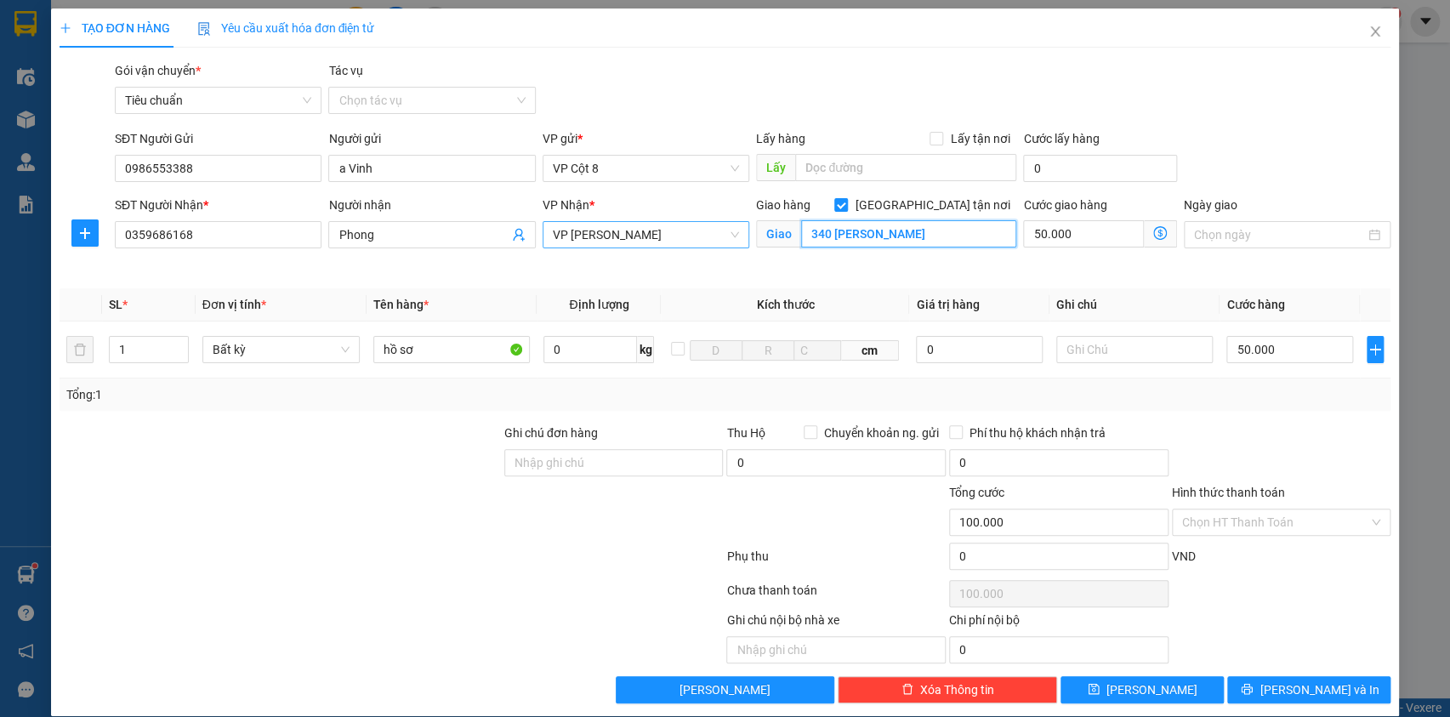
paste input "P. [PERSON_NAME], [PERSON_NAME], [GEOGRAPHIC_DATA], [GEOGRAPHIC_DATA], [GEOGRAP…"
type input "340 P. [PERSON_NAME], [PERSON_NAME], [GEOGRAPHIC_DATA], [GEOGRAPHIC_DATA], [GEO…"
click at [1153, 235] on icon "dollar-circle" at bounding box center [1160, 233] width 14 height 14
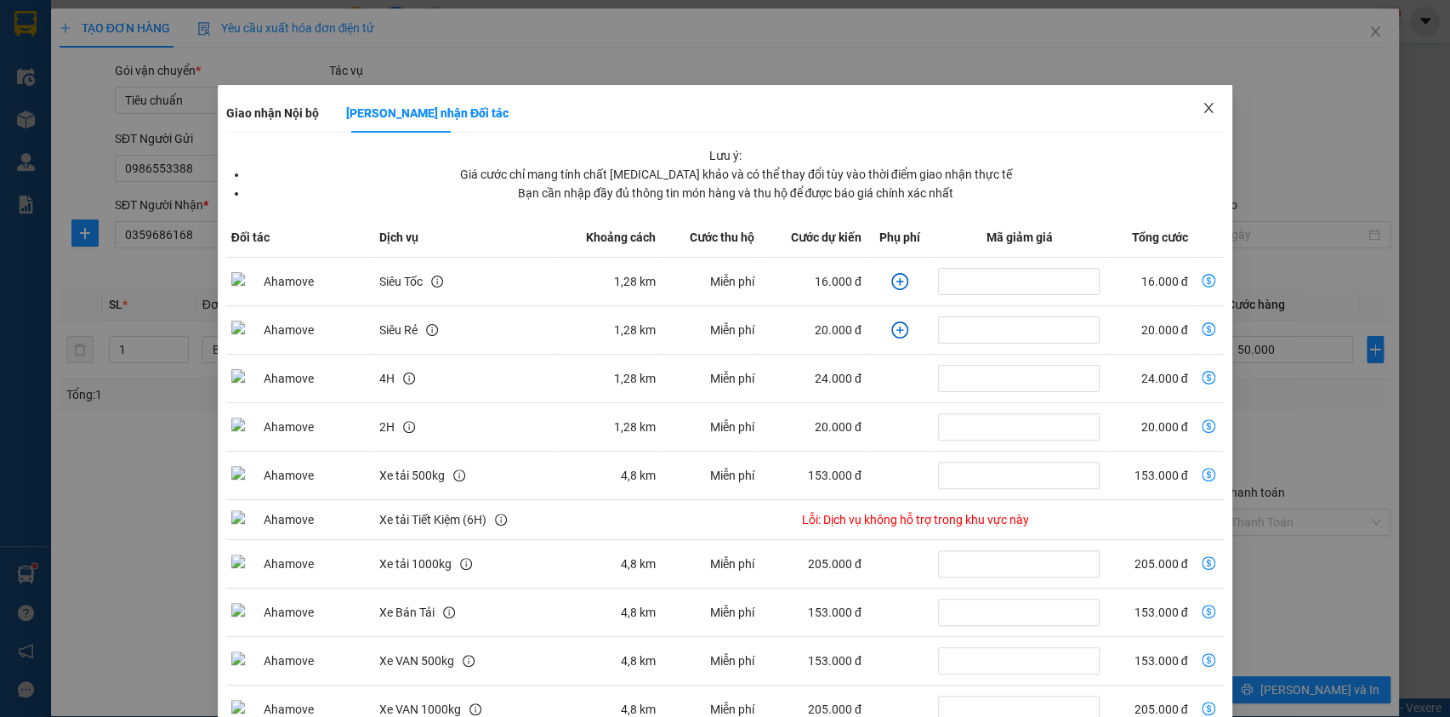
click at [1206, 111] on span "Close" at bounding box center [1208, 109] width 48 height 48
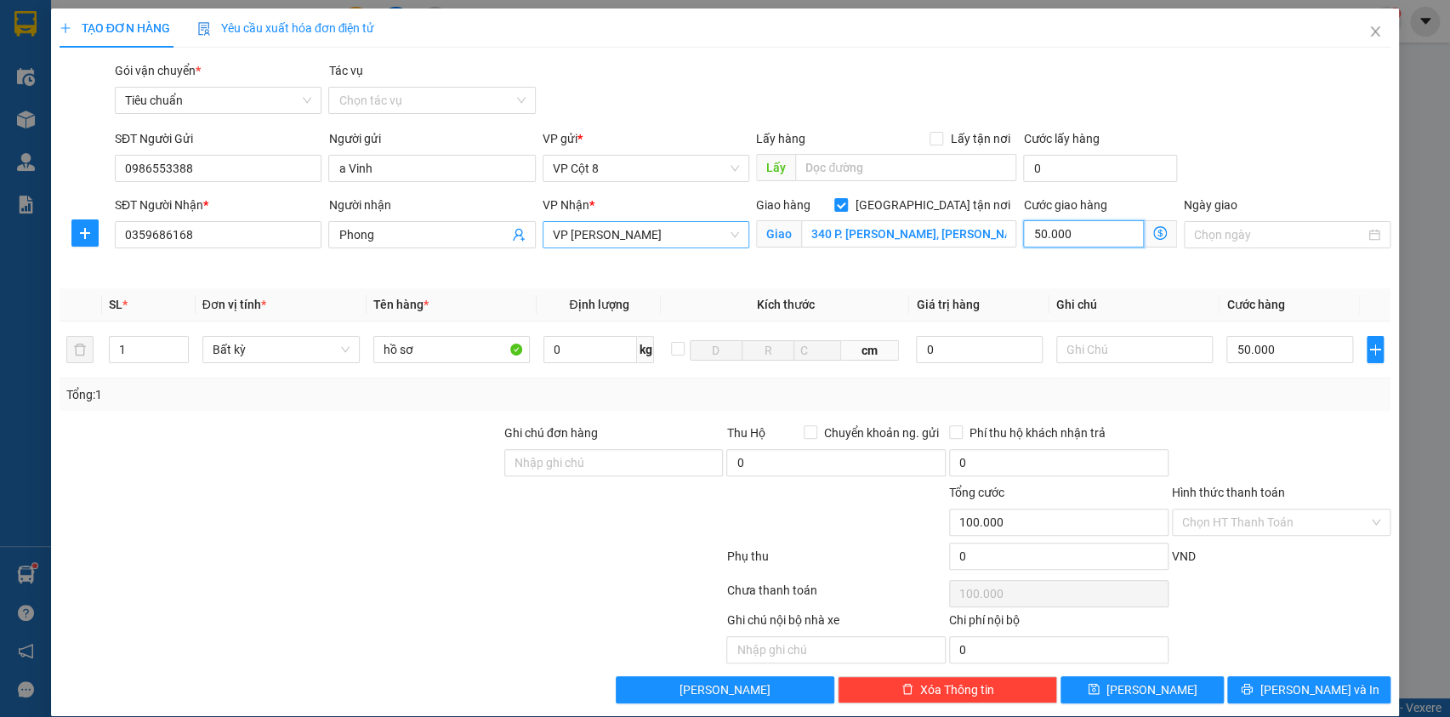
click at [1053, 238] on input "50.000" at bounding box center [1083, 233] width 121 height 27
type input "50.004"
type input "4"
type input "50.040"
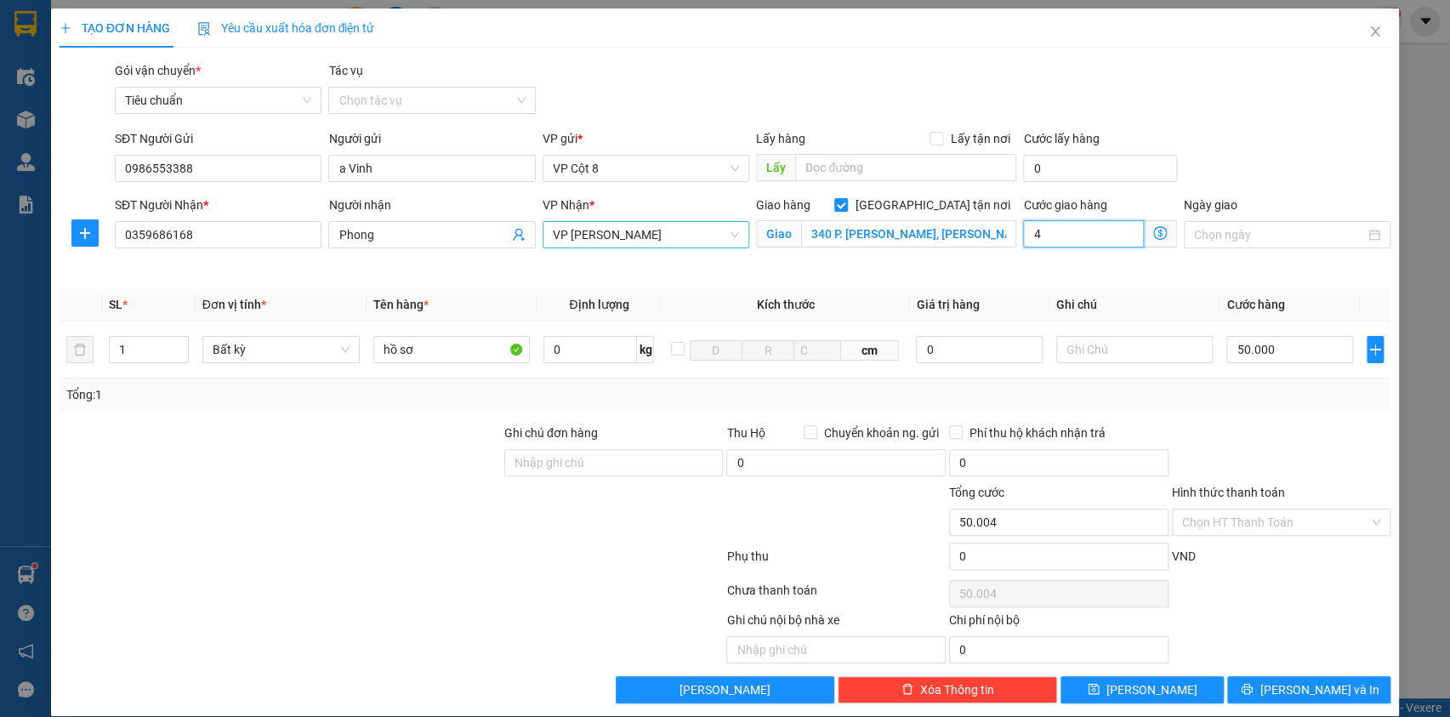
type input "50.040"
type input "40.000"
type input "90.000"
click at [1077, 247] on div "Cước giao hàng 40.000 Giao nhận Nội bộ Giao nhận Đối tác Lưu ý: Giá cước chỉ ma…" at bounding box center [1100, 226] width 154 height 60
click at [1079, 239] on input "40.000" at bounding box center [1083, 233] width 121 height 27
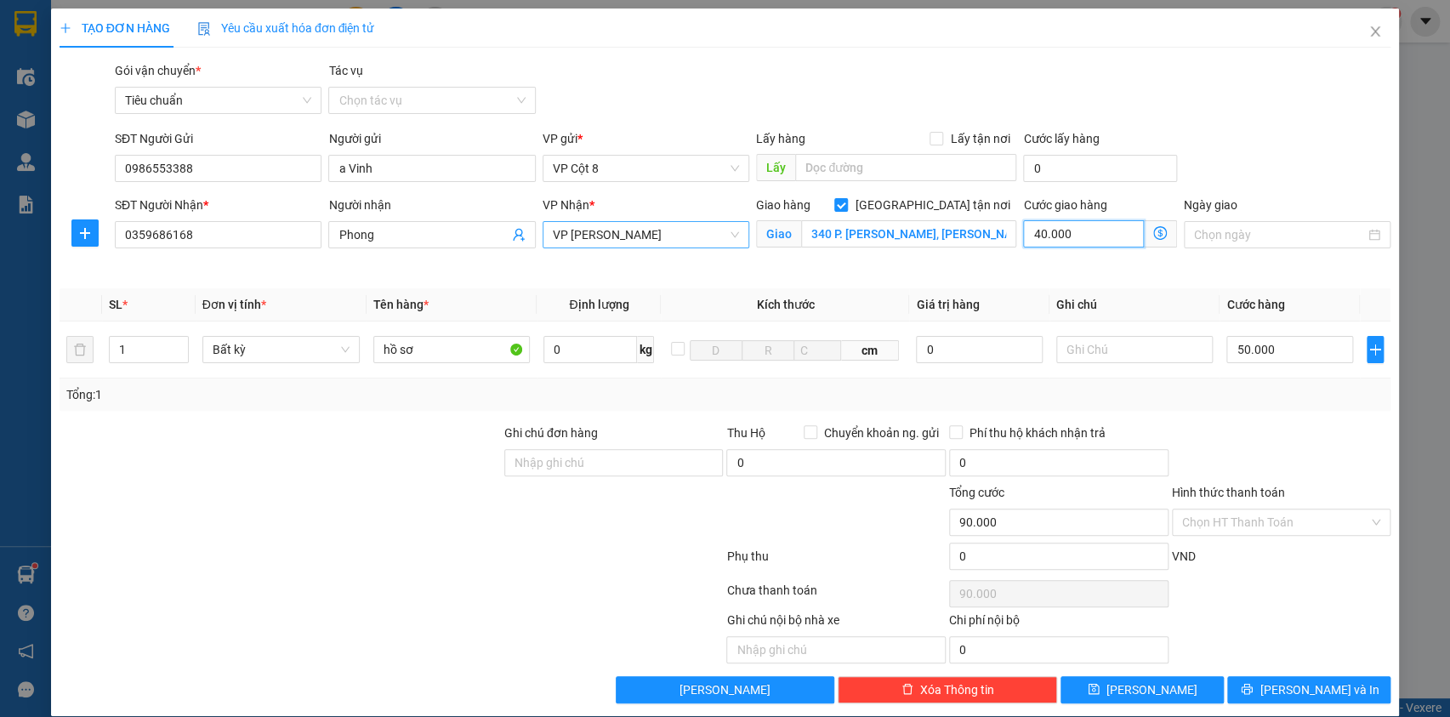
click at [1082, 239] on input "40.000" at bounding box center [1083, 233] width 121 height 27
click at [1104, 234] on input "40.000" at bounding box center [1083, 233] width 121 height 27
click at [1209, 435] on div at bounding box center [1281, 453] width 223 height 60
drag, startPoint x: 1220, startPoint y: 515, endPoint x: 1216, endPoint y: 531, distance: 15.9
click at [1219, 515] on input "Hình thức thanh toán" at bounding box center [1275, 522] width 187 height 26
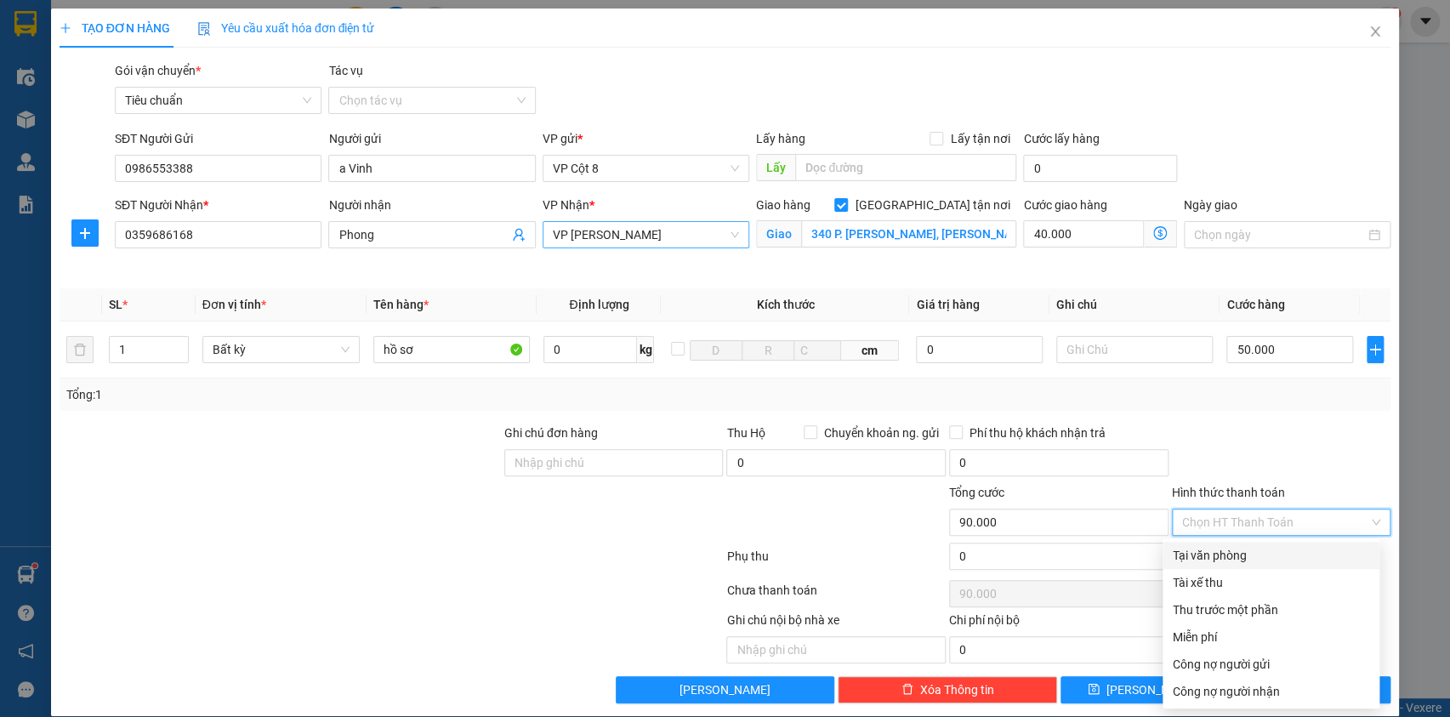
click at [1203, 549] on div "Tại văn phòng" at bounding box center [1270, 555] width 196 height 19
type input "0"
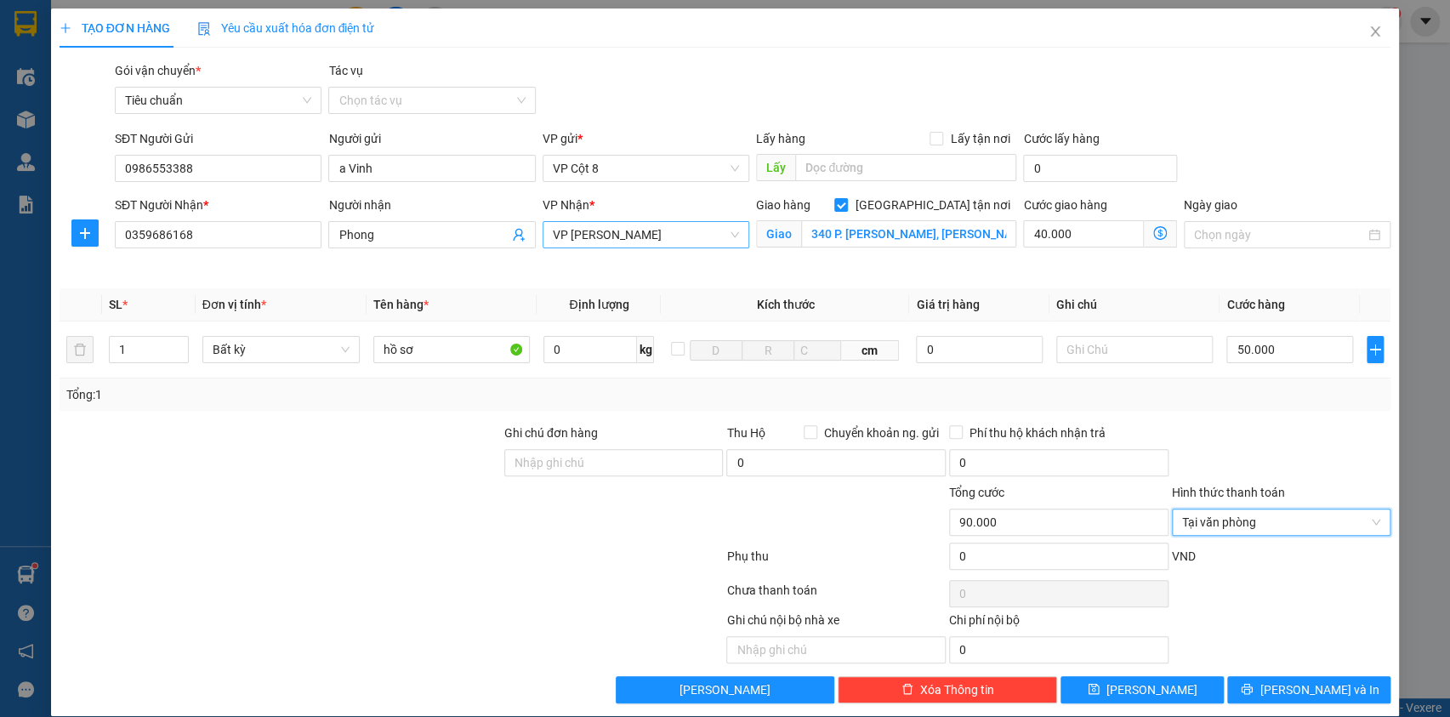
click at [1206, 463] on div at bounding box center [1281, 453] width 223 height 60
click at [1292, 689] on span "[PERSON_NAME] và In" at bounding box center [1318, 689] width 119 height 19
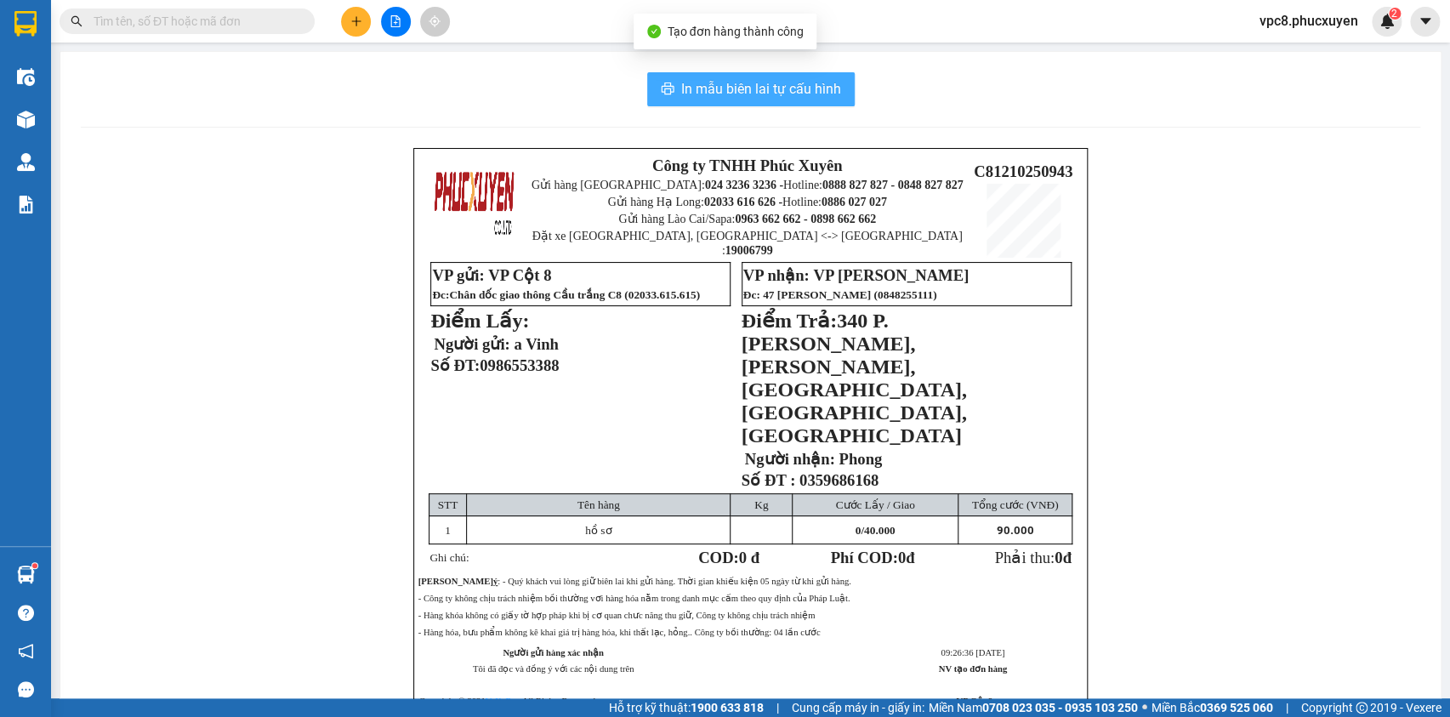
click at [773, 98] on span "In mẫu biên lai tự cấu hình" at bounding box center [761, 88] width 160 height 21
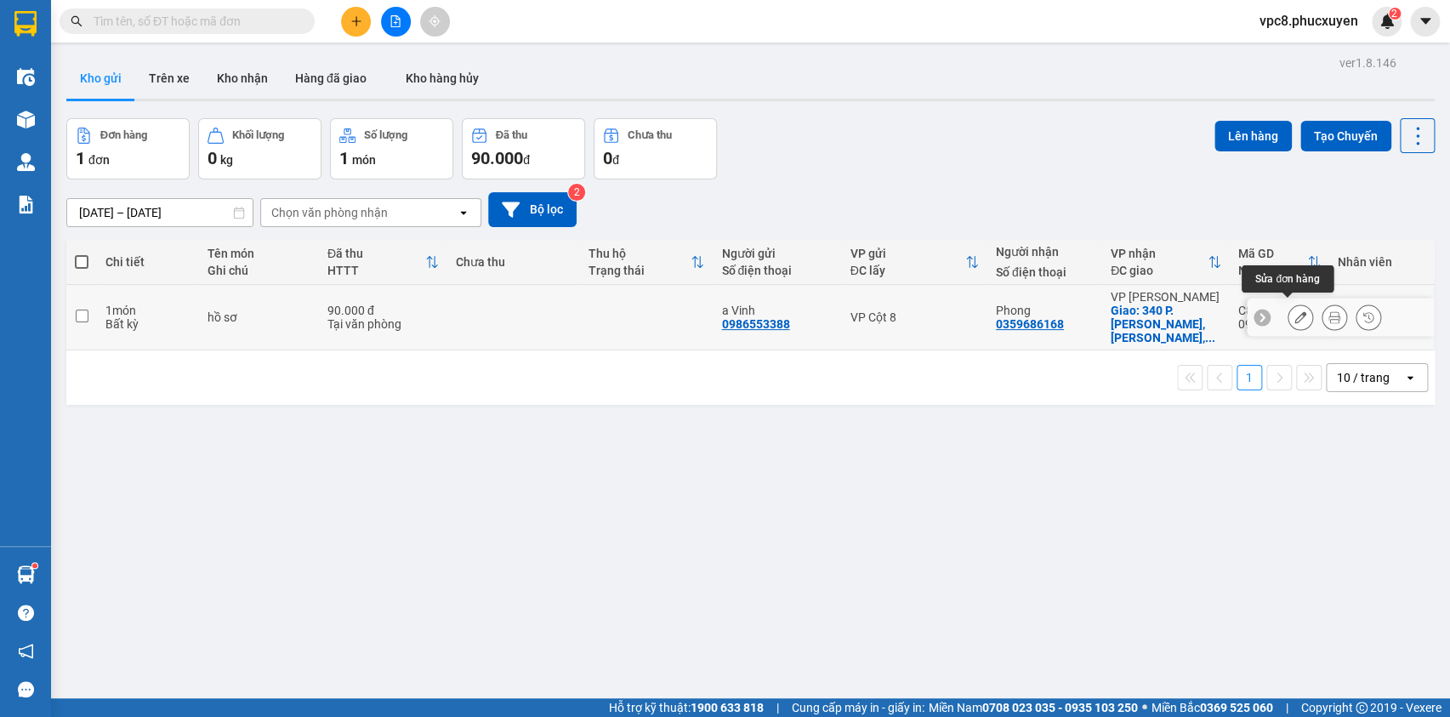
click at [1328, 312] on icon at bounding box center [1334, 317] width 12 height 12
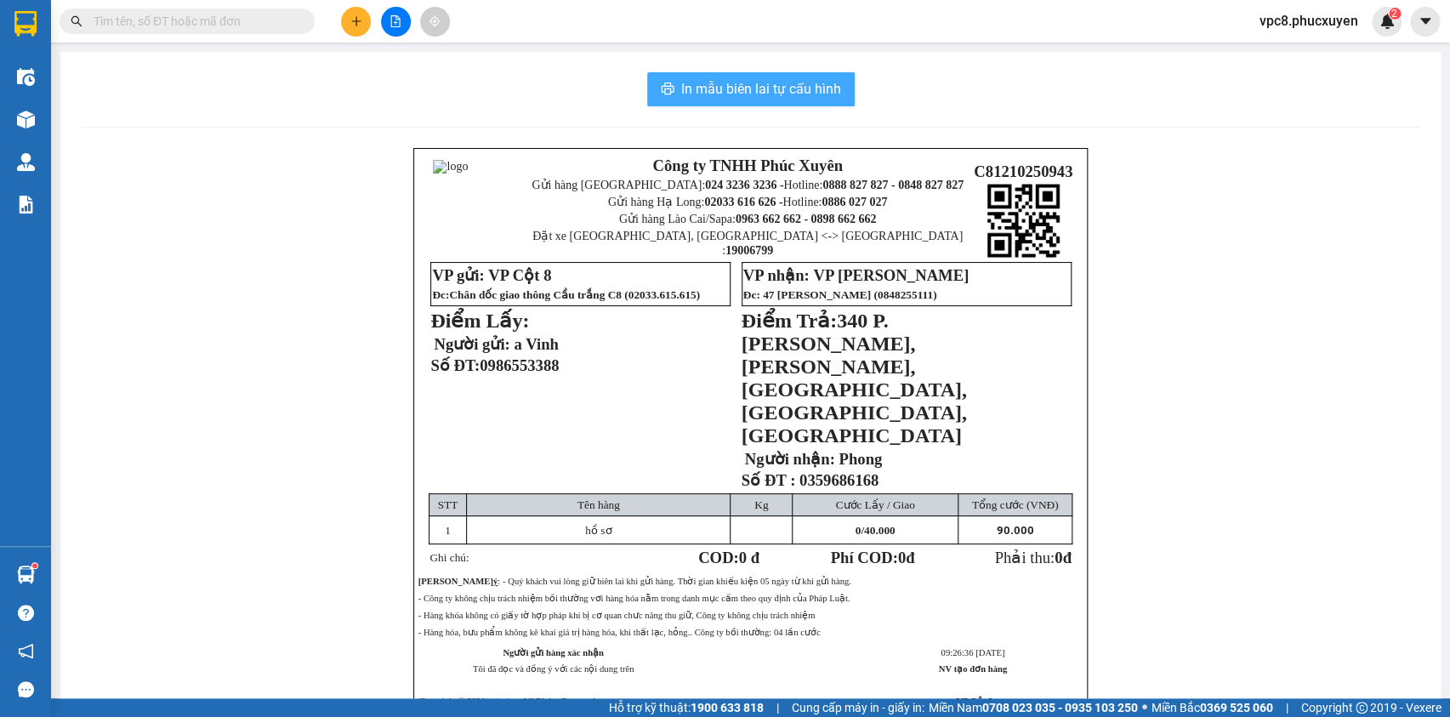
click at [797, 92] on span "In mẫu biên lai tự cấu hình" at bounding box center [761, 88] width 160 height 21
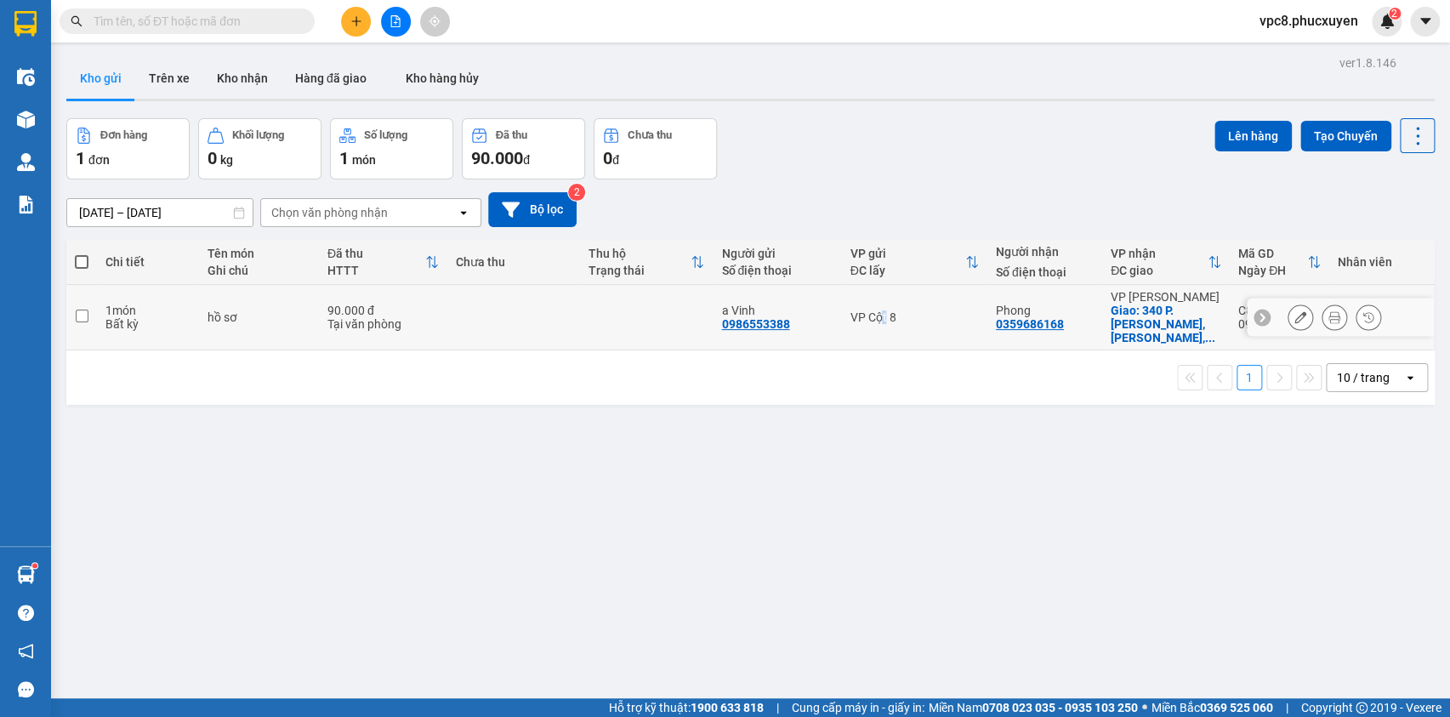
drag, startPoint x: 878, startPoint y: 323, endPoint x: 1041, endPoint y: 241, distance: 182.1
click at [879, 323] on td "VP Cột 8" at bounding box center [913, 317] width 145 height 65
checkbox input "true"
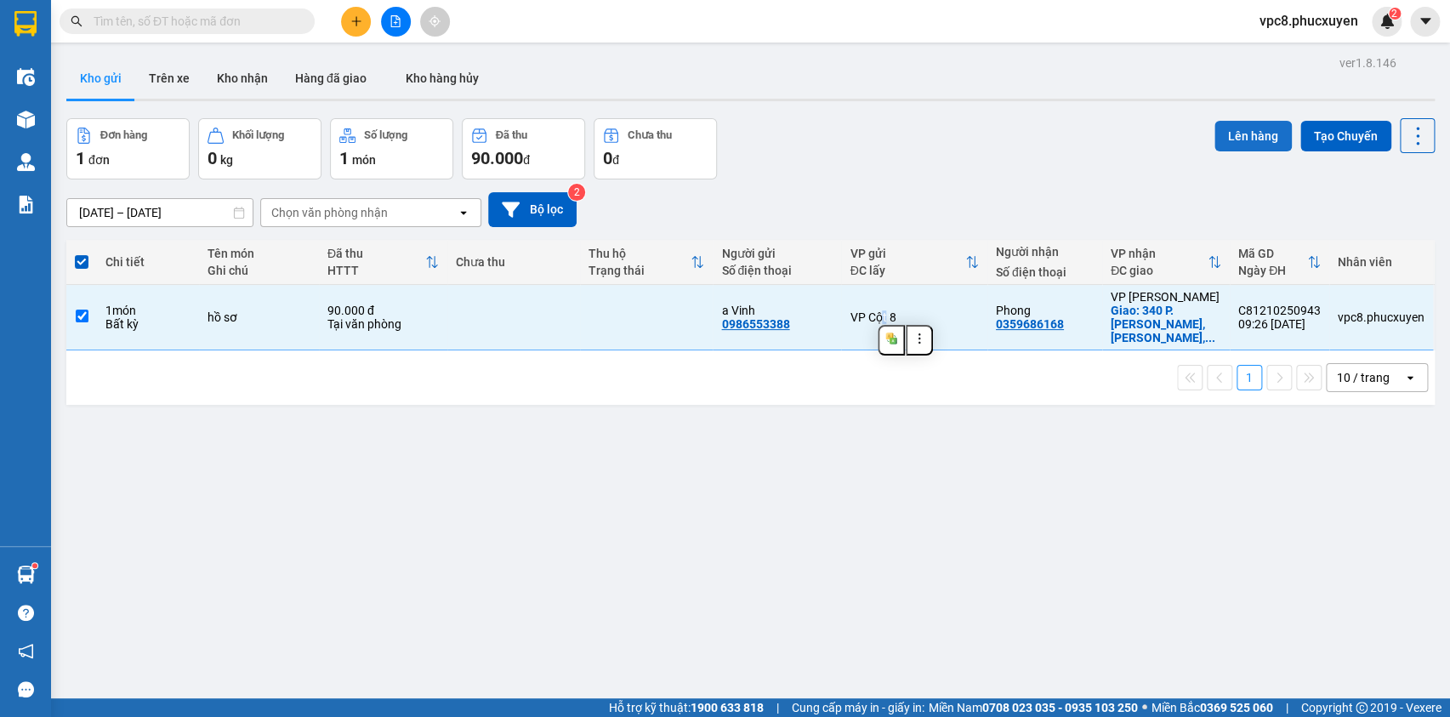
click at [1215, 140] on button "Lên hàng" at bounding box center [1252, 136] width 77 height 31
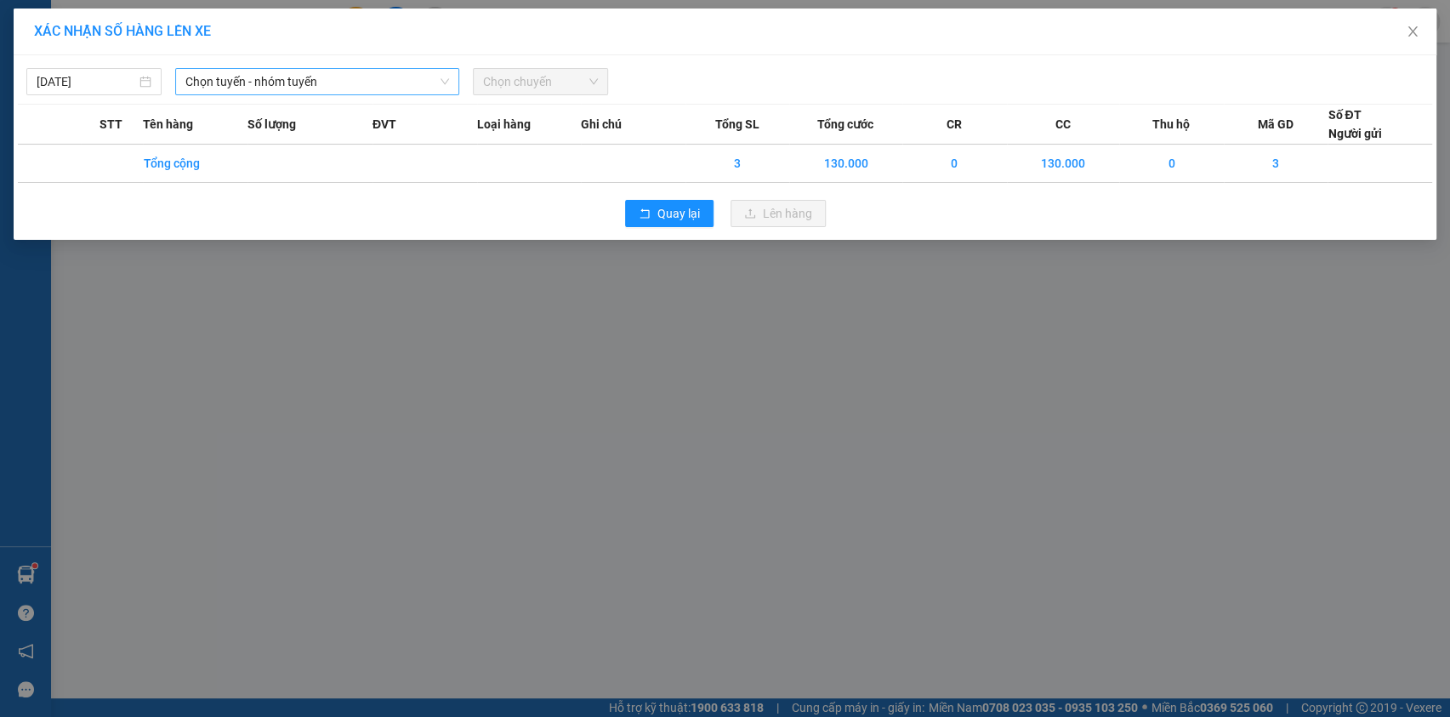
click at [393, 87] on span "Chọn tuyến - nhóm tuyến" at bounding box center [317, 82] width 264 height 26
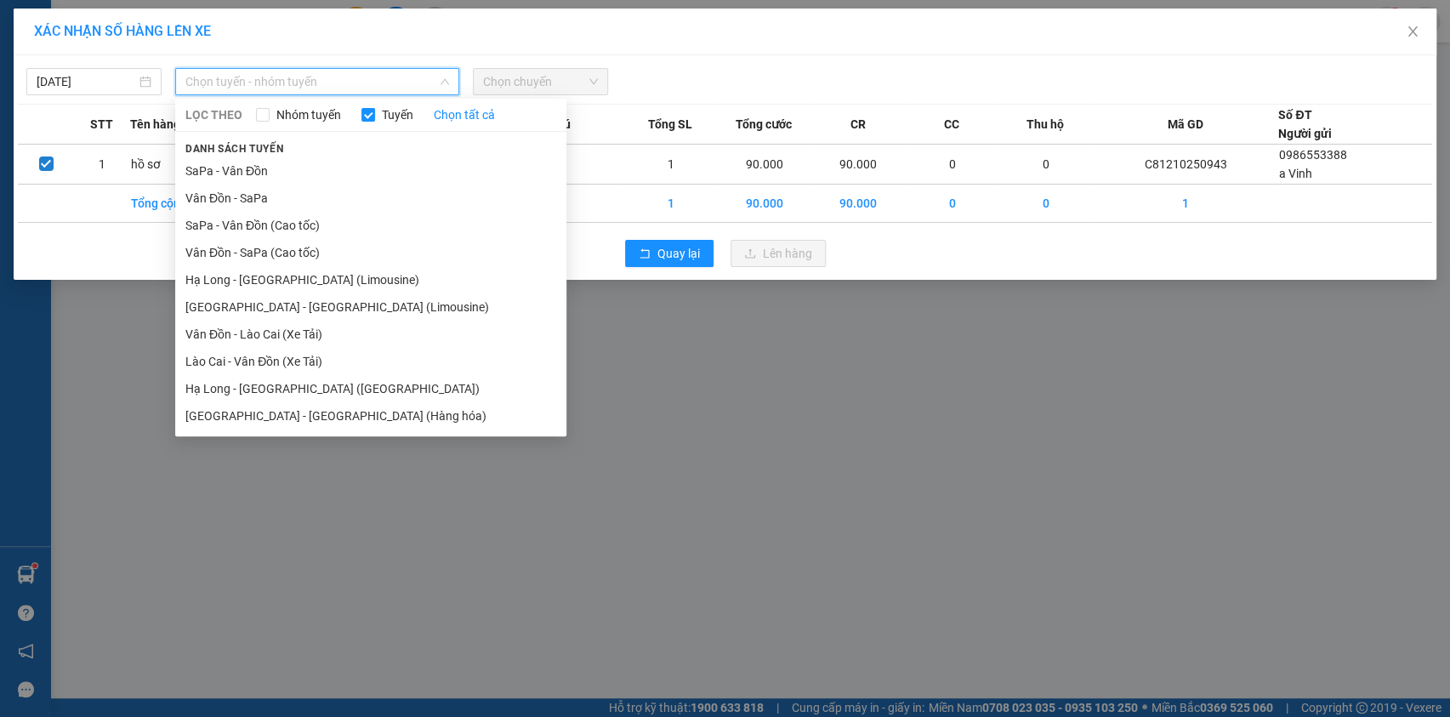
drag, startPoint x: 297, startPoint y: 281, endPoint x: 391, endPoint y: 205, distance: 121.0
click at [296, 281] on li "Hạ Long - [GEOGRAPHIC_DATA] (Limousine)" at bounding box center [370, 279] width 391 height 27
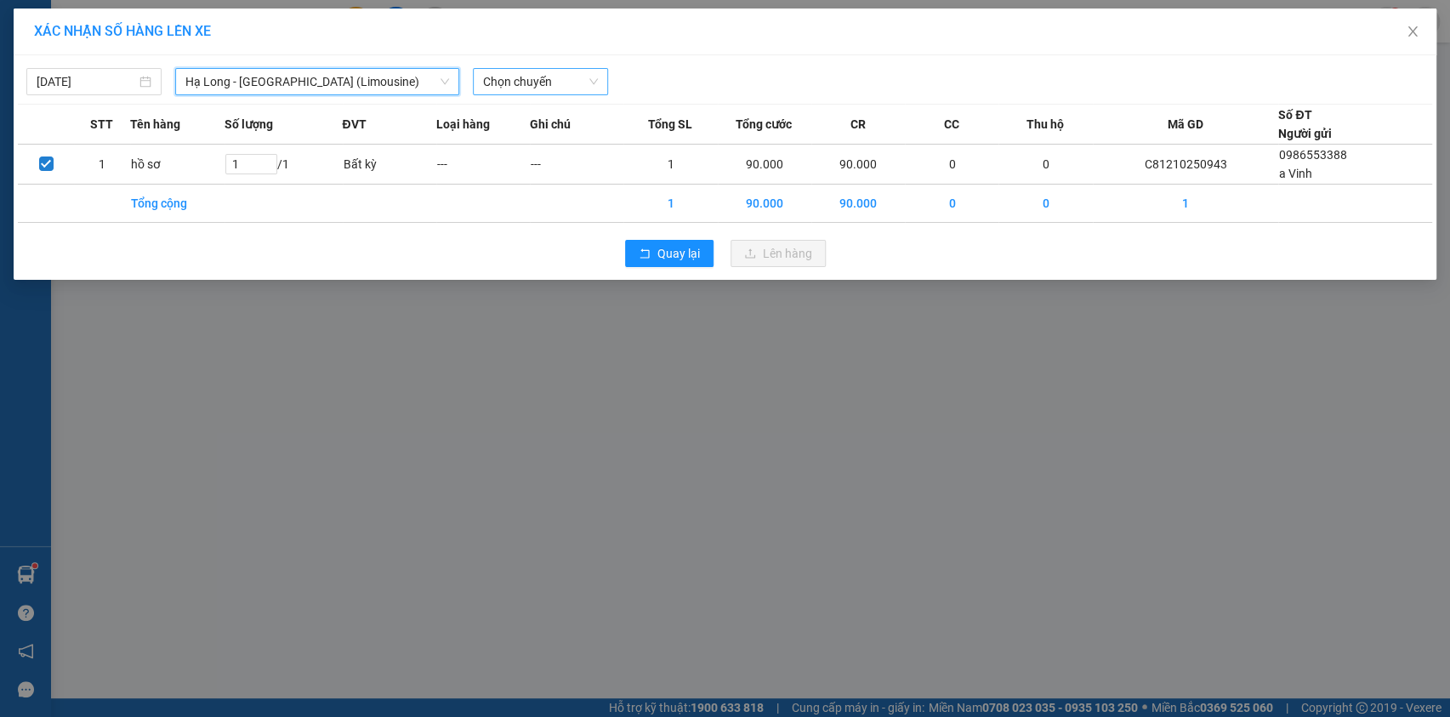
click at [530, 82] on span "Chọn chuyến" at bounding box center [540, 82] width 115 height 26
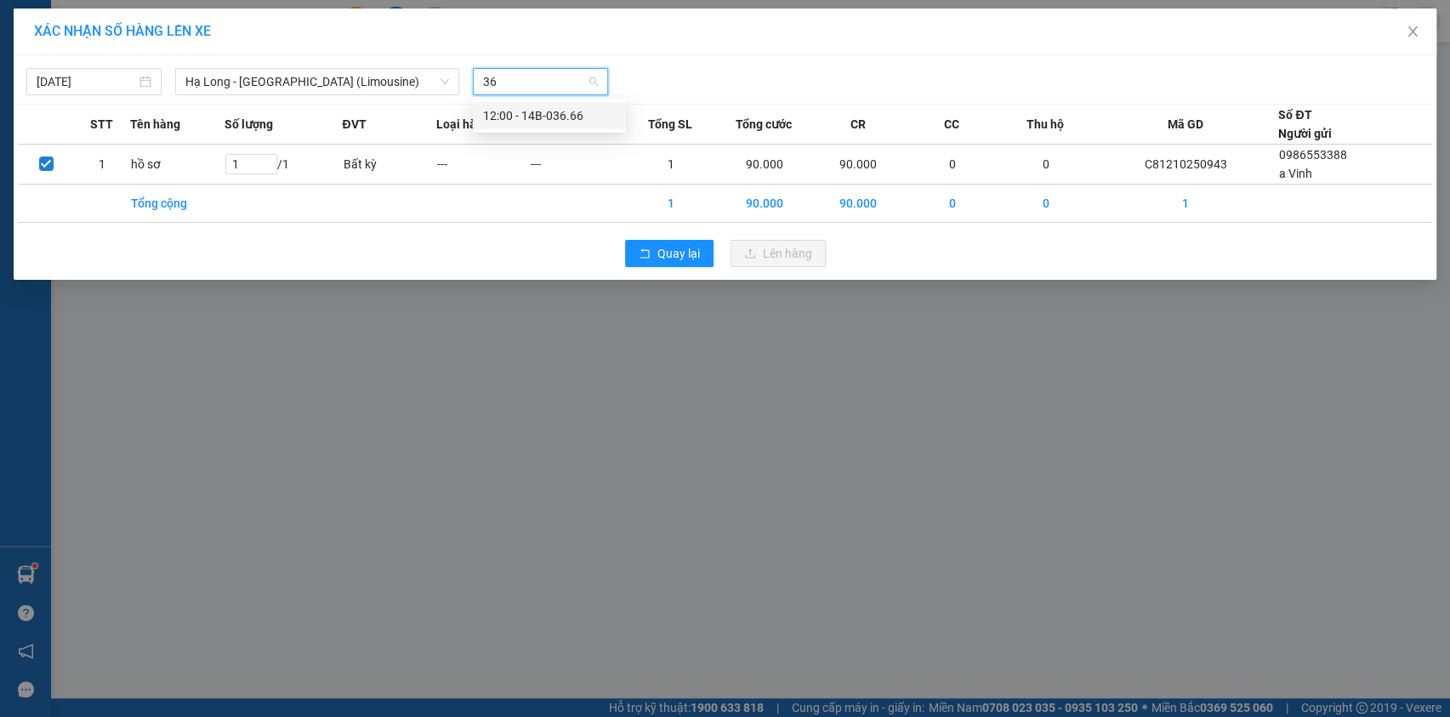
type input "3"
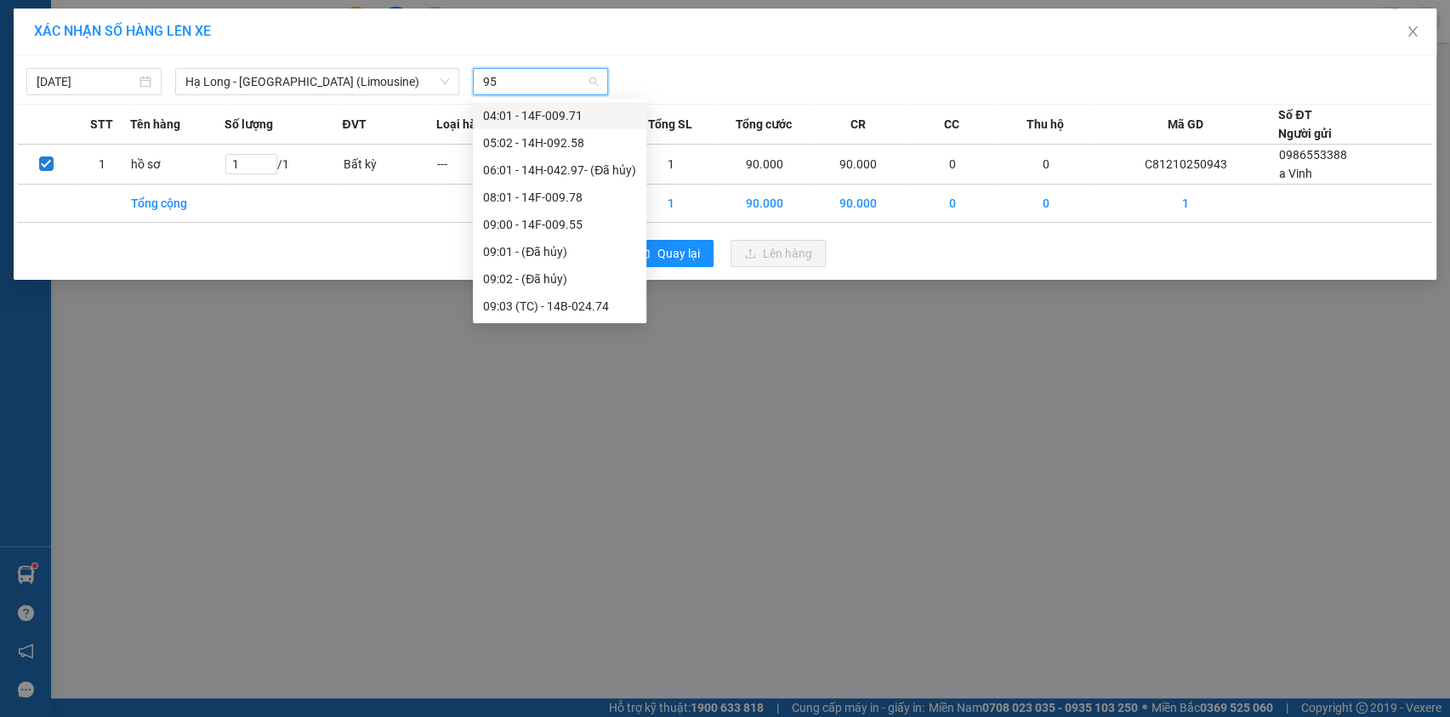
type input "953"
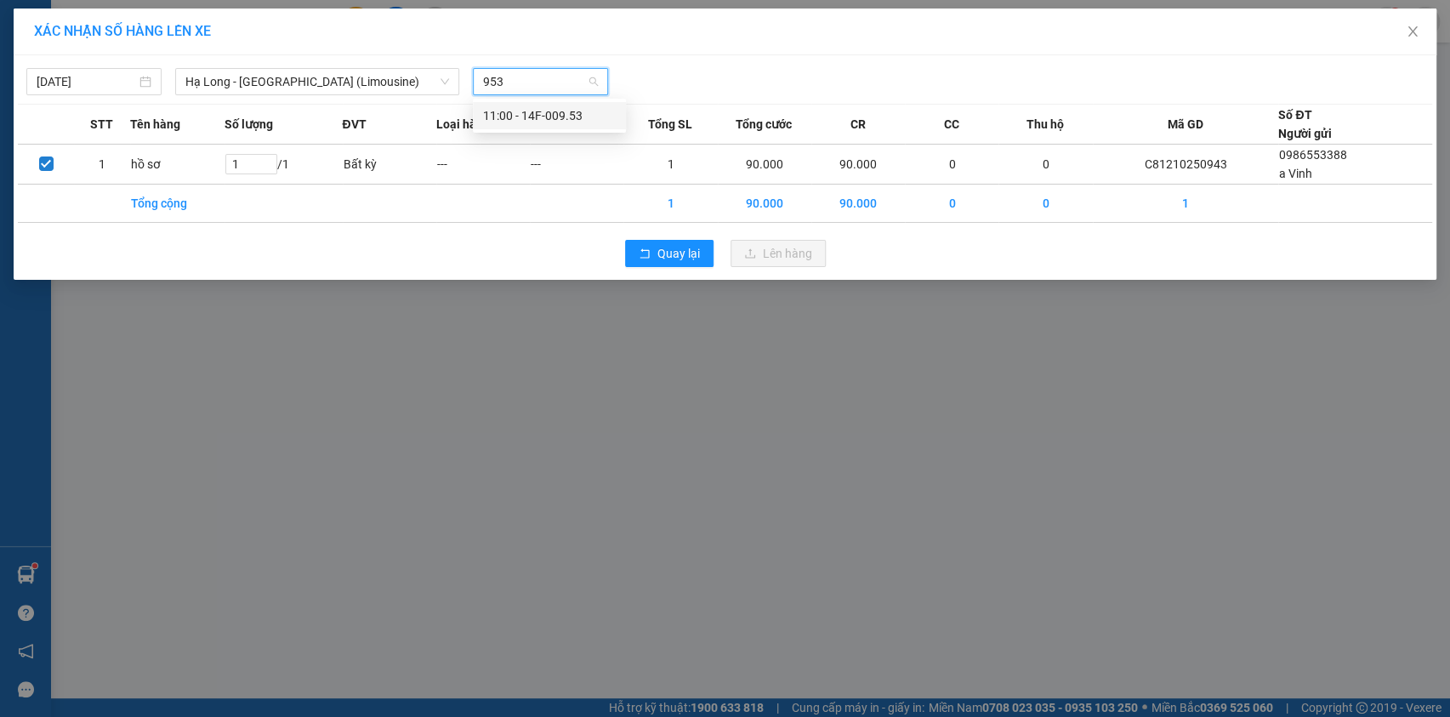
click at [551, 120] on div "11:00 - 14F-009.53" at bounding box center [549, 115] width 133 height 19
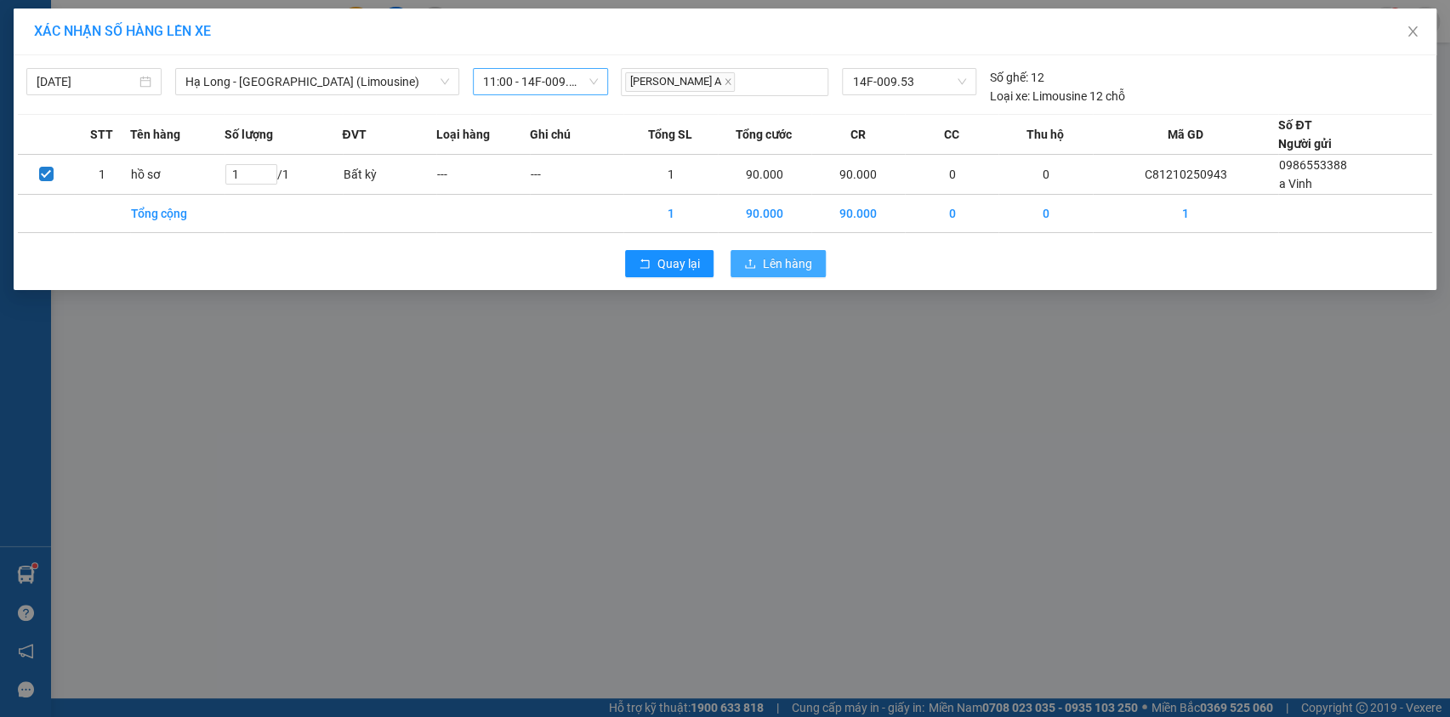
click at [774, 272] on button "Lên hàng" at bounding box center [777, 263] width 95 height 27
